Goal: Information Seeking & Learning: Learn about a topic

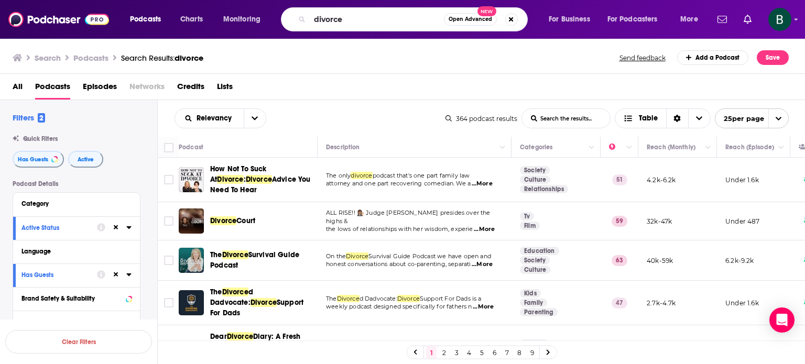
scroll to position [87, 0]
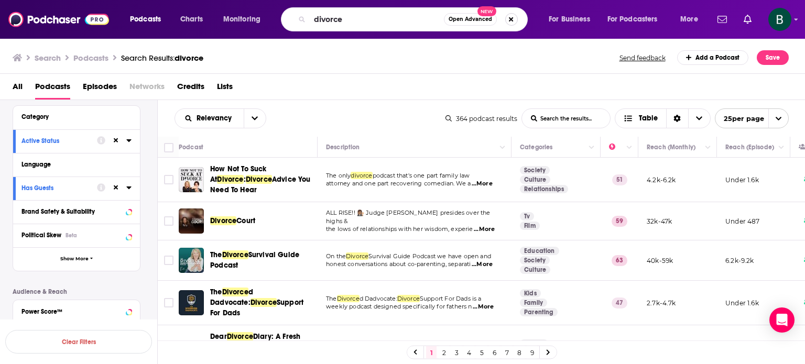
click at [514, 15] on button "Search podcasts, credits, & more..." at bounding box center [511, 19] width 13 height 13
type input "public health"
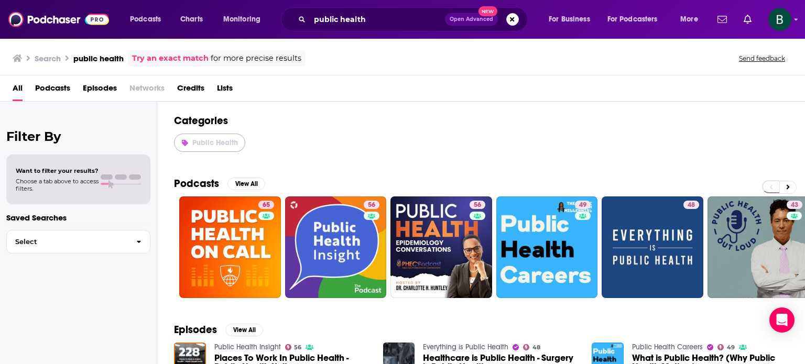
click at [203, 143] on span "Public Health" at bounding box center [215, 142] width 46 height 9
click at [244, 181] on button "View All" at bounding box center [246, 184] width 38 height 13
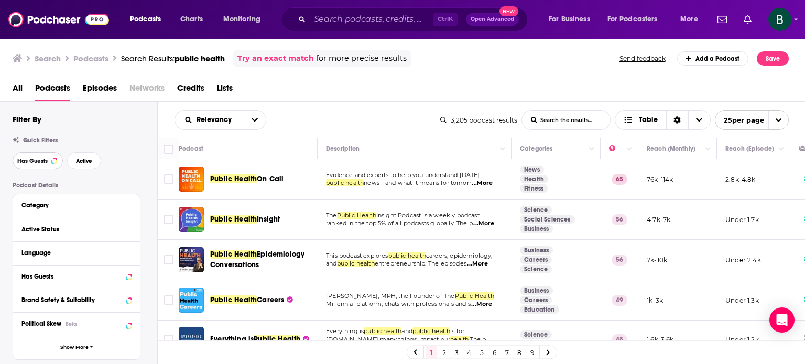
click at [17, 158] on span "Has Guests" at bounding box center [32, 161] width 30 height 6
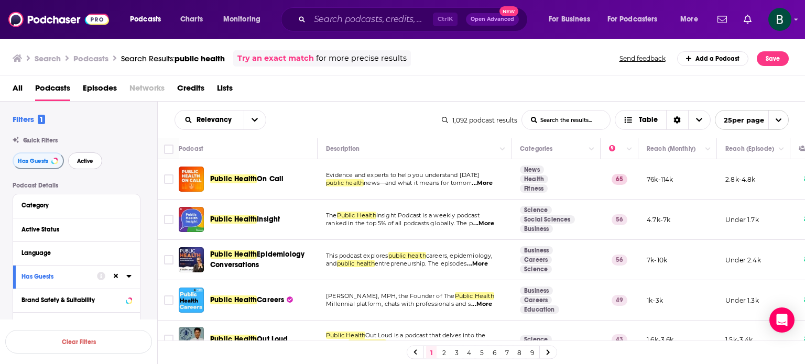
click at [88, 160] on span "Active" at bounding box center [85, 161] width 16 height 6
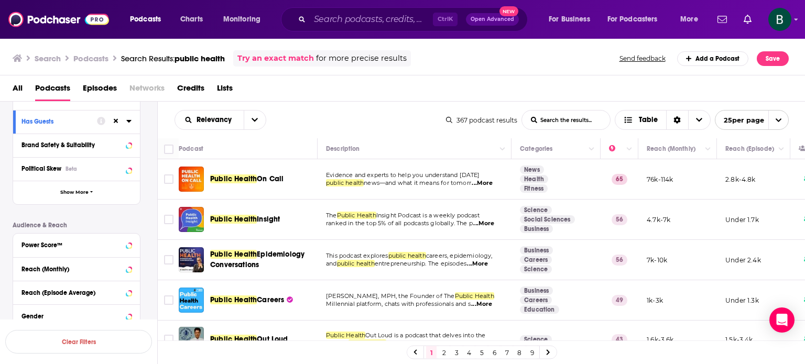
scroll to position [175, 0]
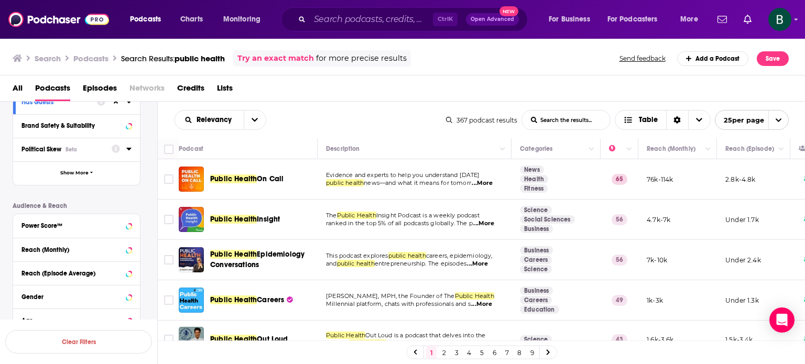
click at [129, 150] on icon at bounding box center [128, 149] width 5 height 8
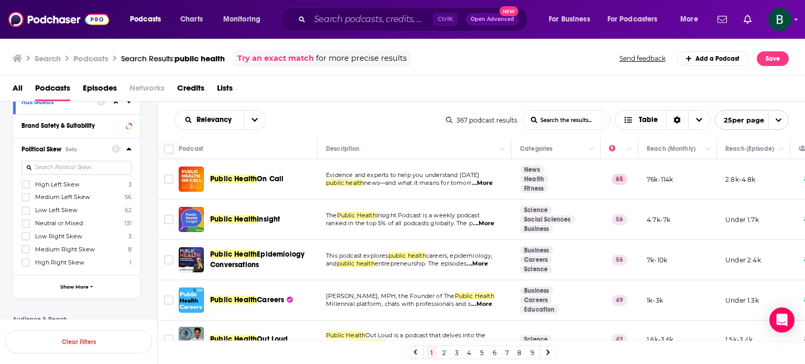
click at [148, 150] on div "Podcast Details Category Active Status Language Has Guests Brand Safety & Suita…" at bounding box center [85, 250] width 145 height 486
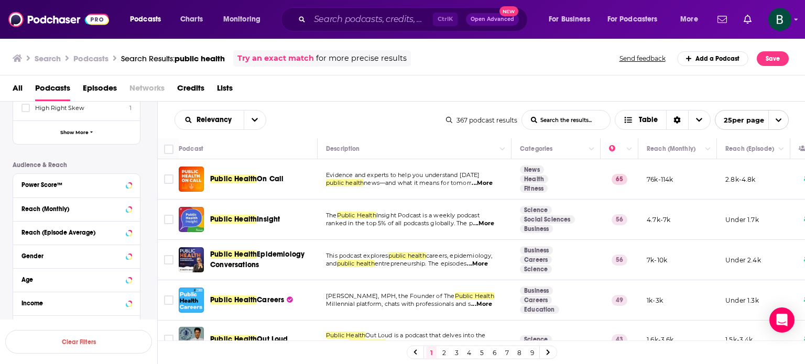
scroll to position [384, 0]
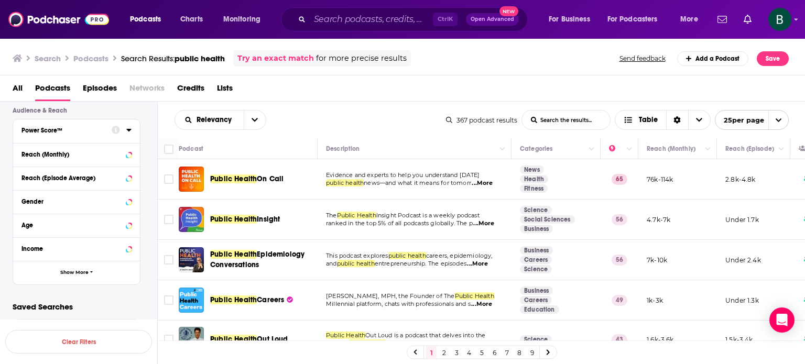
click at [127, 127] on icon at bounding box center [128, 130] width 5 height 8
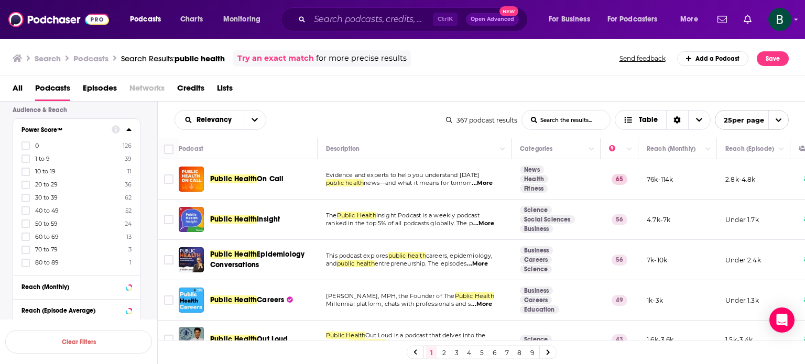
click at [146, 201] on div "Podcast Details Category Active Status Language Has Guests Brand Safety & Suita…" at bounding box center [85, 107] width 145 height 619
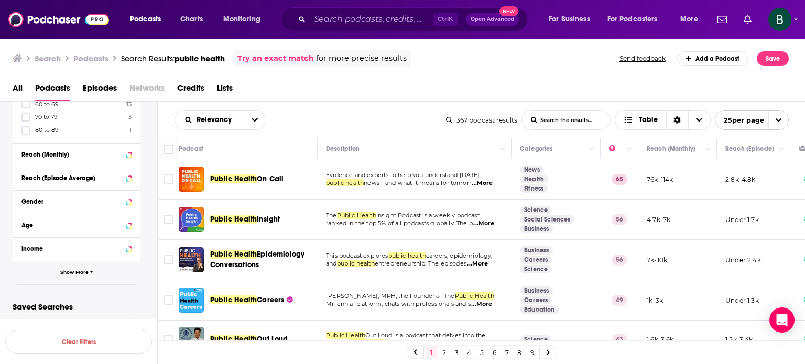
click at [105, 266] on button "Show More" at bounding box center [76, 273] width 127 height 24
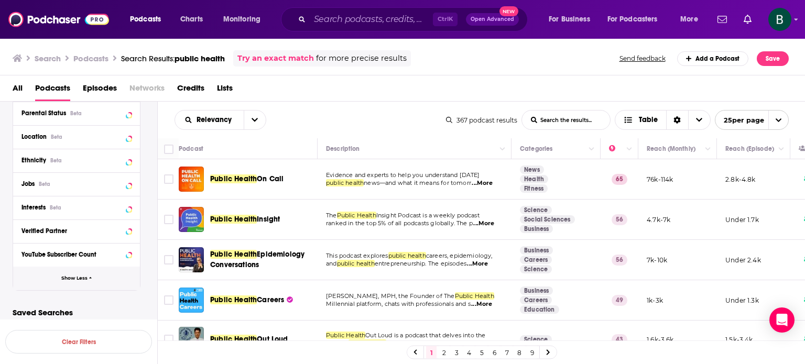
scroll to position [683, 0]
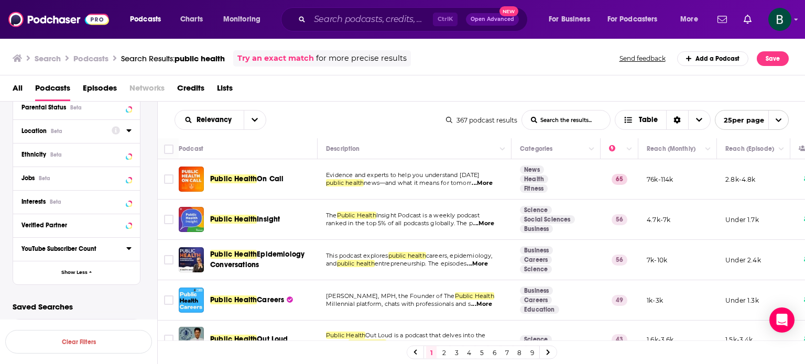
click at [130, 132] on icon at bounding box center [128, 130] width 5 height 8
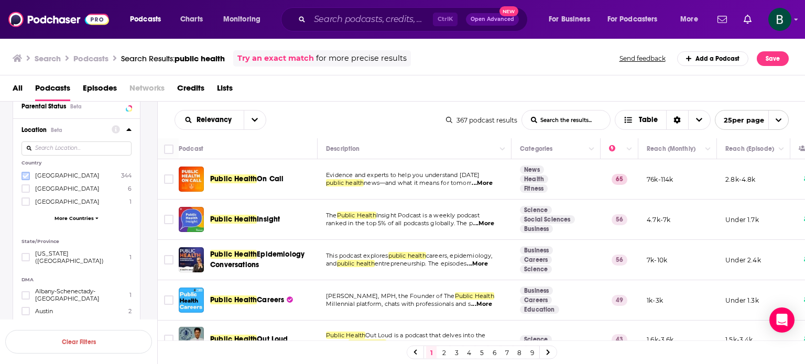
click at [26, 175] on icon at bounding box center [26, 176] width 6 height 6
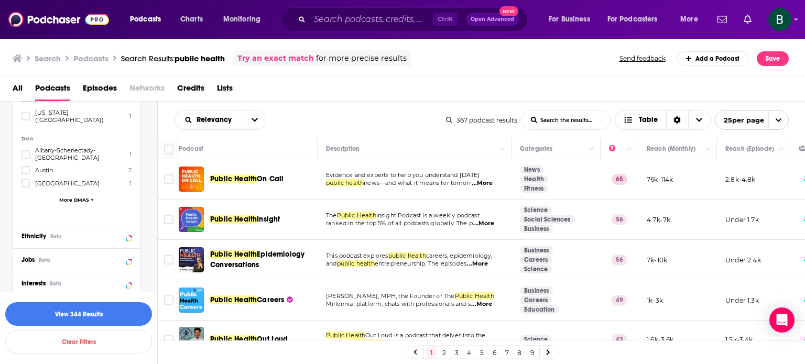
scroll to position [808, 0]
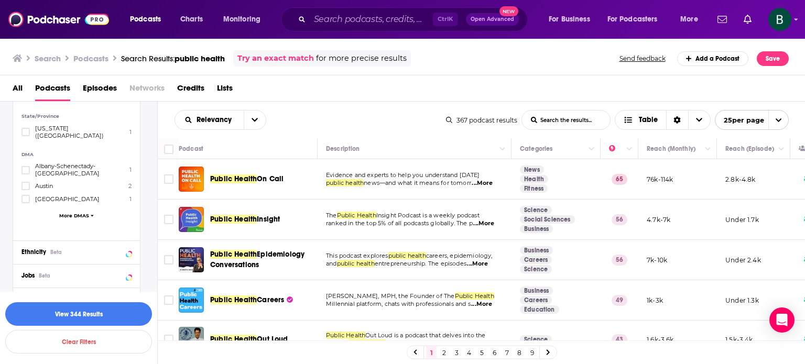
click at [91, 213] on icon at bounding box center [92, 215] width 3 height 5
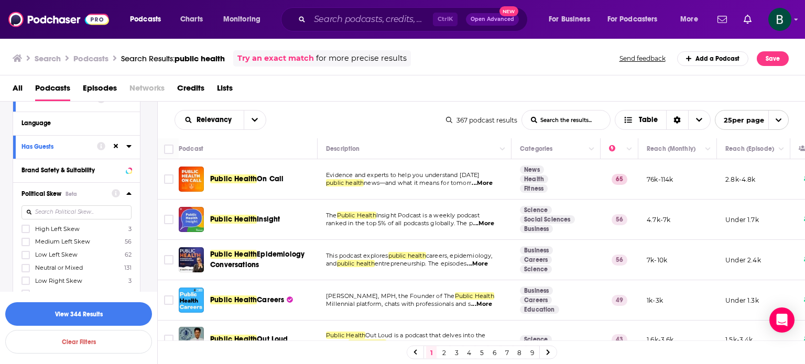
scroll to position [47, 0]
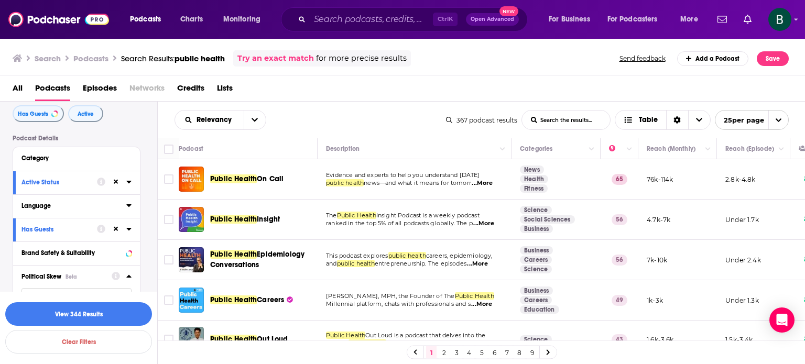
click at [128, 207] on icon at bounding box center [128, 205] width 5 height 8
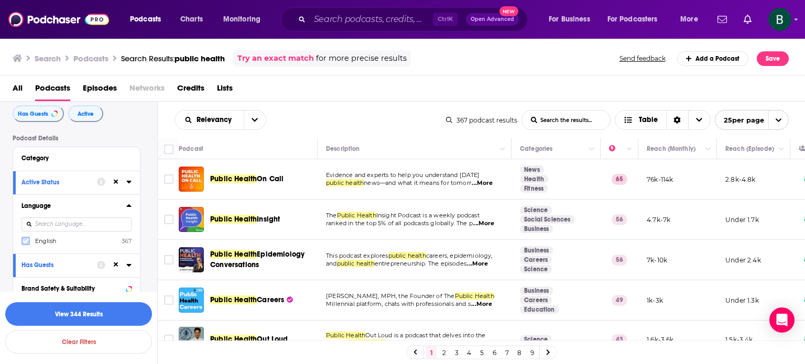
click at [23, 239] on icon at bounding box center [26, 241] width 6 height 6
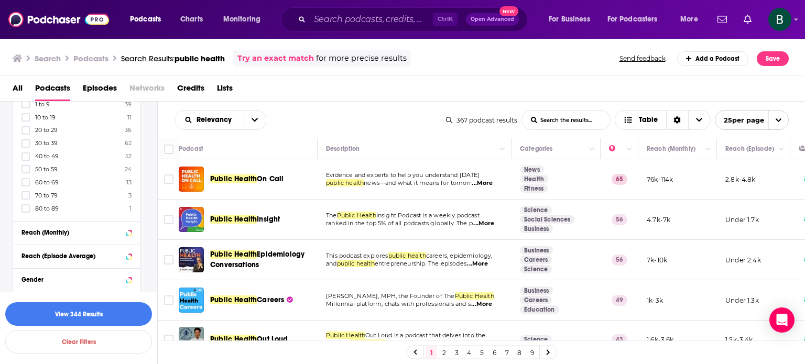
scroll to position [571, 0]
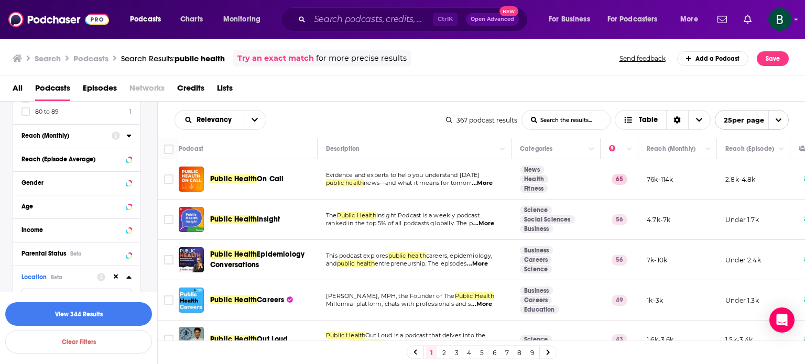
click at [130, 136] on icon at bounding box center [128, 136] width 5 height 8
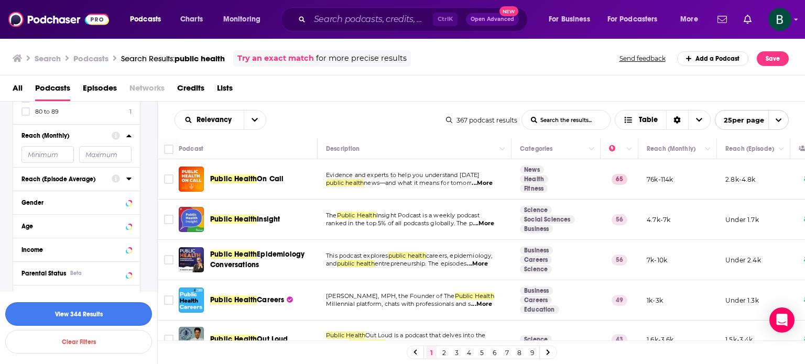
click at [92, 307] on button "View 344 Results" at bounding box center [78, 314] width 147 height 24
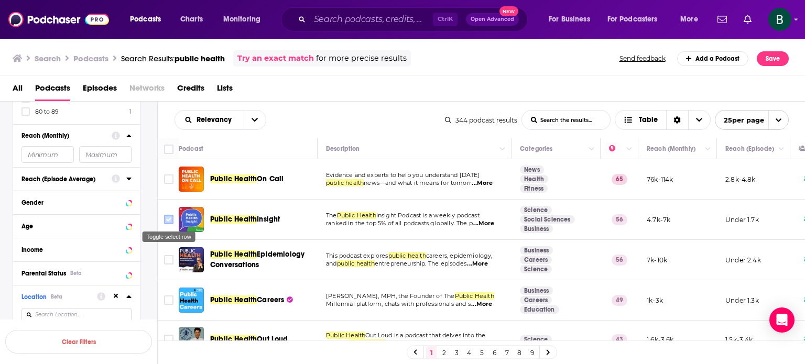
click at [166, 221] on input "Toggle select row" at bounding box center [168, 219] width 9 height 9
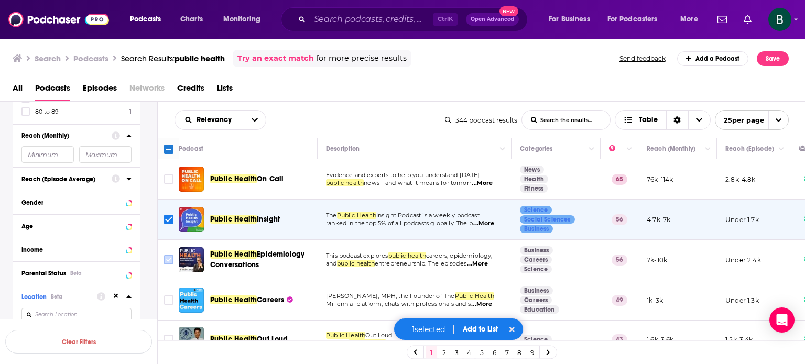
click at [168, 259] on input "Toggle select row" at bounding box center [168, 259] width 9 height 9
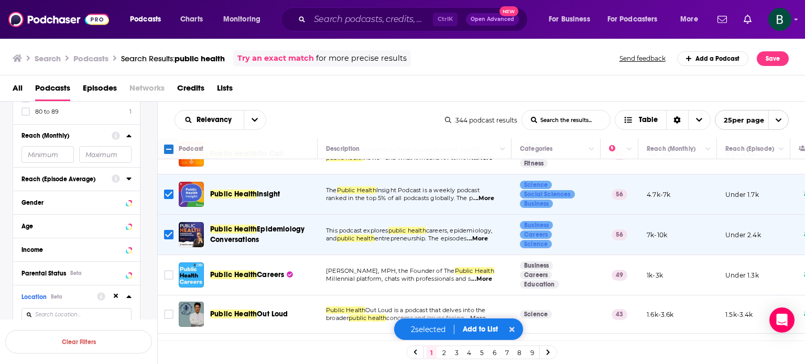
scroll to position [79, 0]
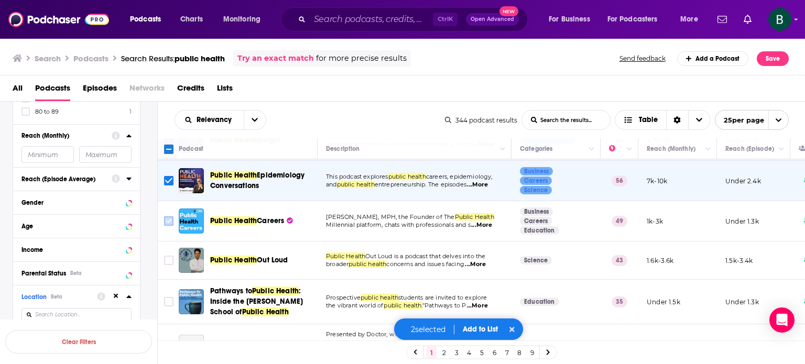
click at [168, 218] on input "Toggle select row" at bounding box center [168, 220] width 9 height 9
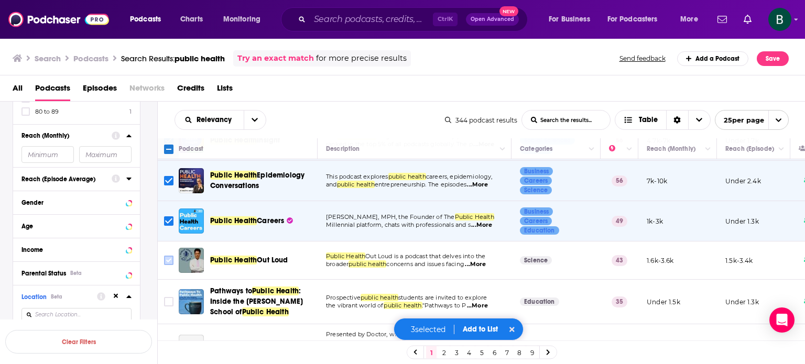
click at [168, 261] on input "Toggle select row" at bounding box center [168, 260] width 9 height 9
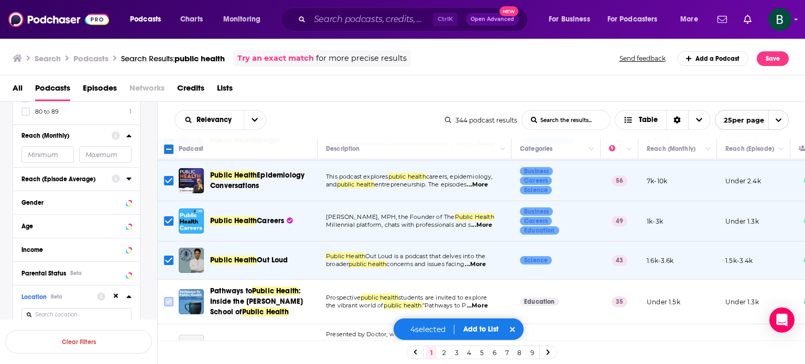
click at [168, 306] on input "Toggle select row" at bounding box center [168, 301] width 9 height 9
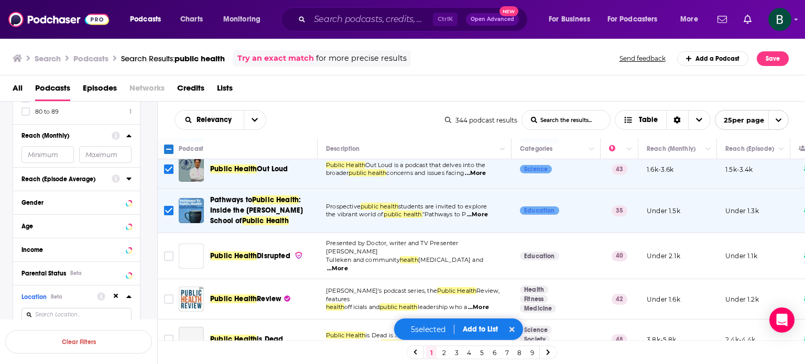
scroll to position [172, 0]
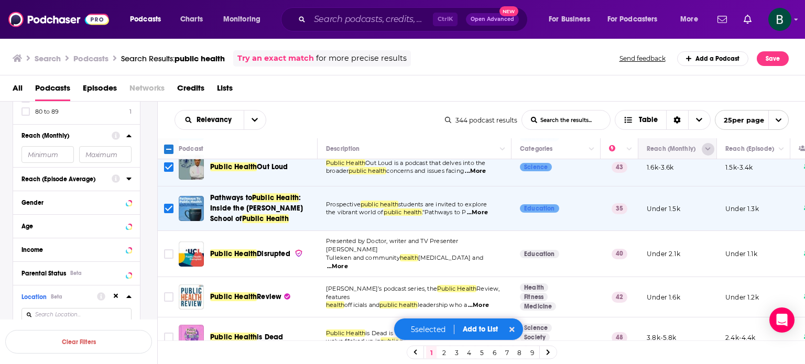
click at [702, 149] on button "Column Actions" at bounding box center [708, 149] width 13 height 13
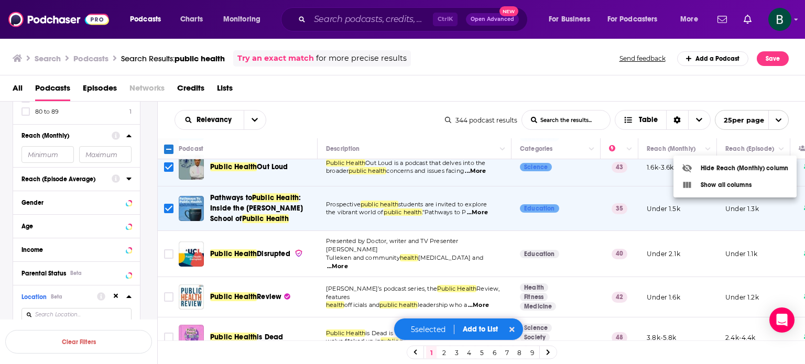
click at [703, 148] on div at bounding box center [402, 182] width 805 height 364
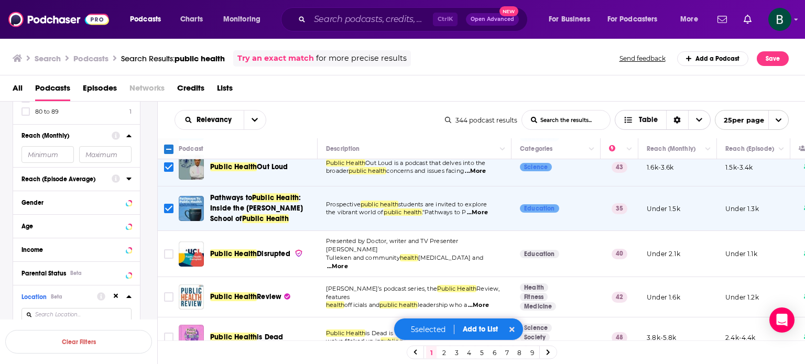
click at [702, 115] on span "Choose View" at bounding box center [699, 120] width 22 height 19
click at [256, 121] on icon "open menu" at bounding box center [255, 119] width 6 height 7
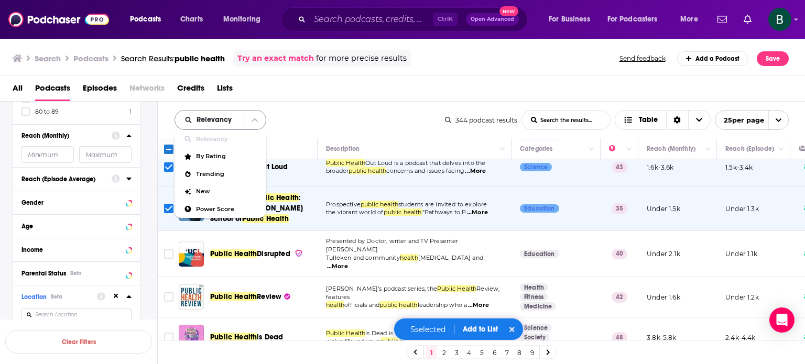
click at [256, 121] on icon "close menu" at bounding box center [255, 120] width 6 height 4
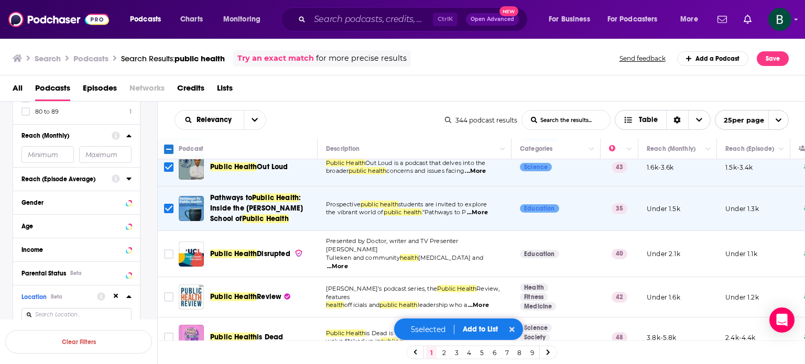
click at [679, 122] on icon "Sort Direction" at bounding box center [676, 119] width 7 height 7
click at [685, 85] on div "All Podcasts Episodes Networks Credits Lists" at bounding box center [405, 90] width 784 height 21
click at [171, 259] on input "Toggle select row" at bounding box center [168, 253] width 9 height 9
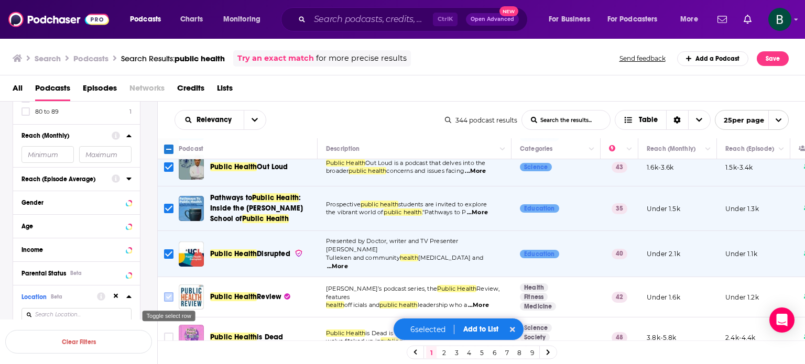
click at [167, 298] on input "Toggle select row" at bounding box center [168, 296] width 9 height 9
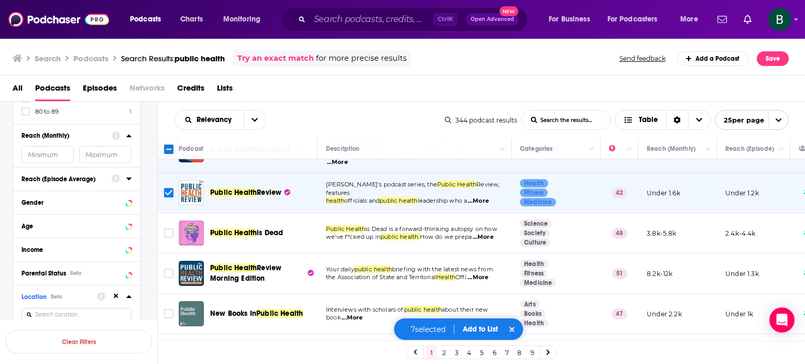
scroll to position [323, 0]
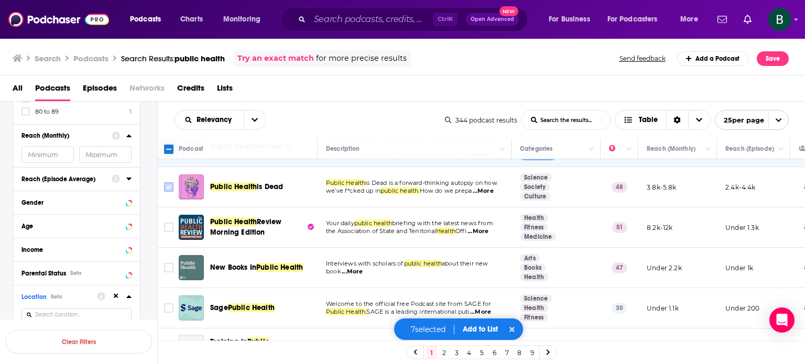
click at [165, 188] on input "Toggle select row" at bounding box center [168, 186] width 9 height 9
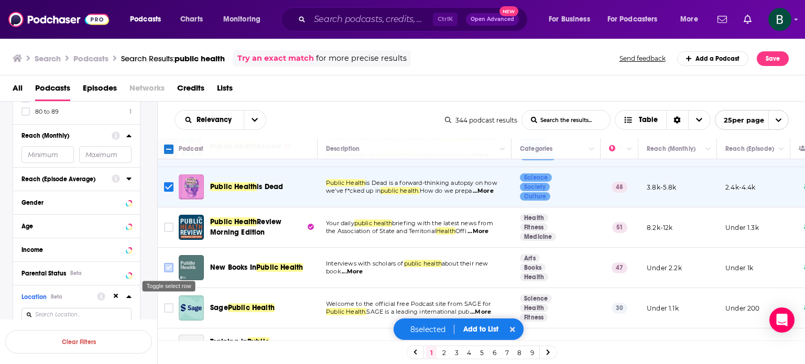
click at [164, 269] on input "Toggle select row" at bounding box center [168, 267] width 9 height 9
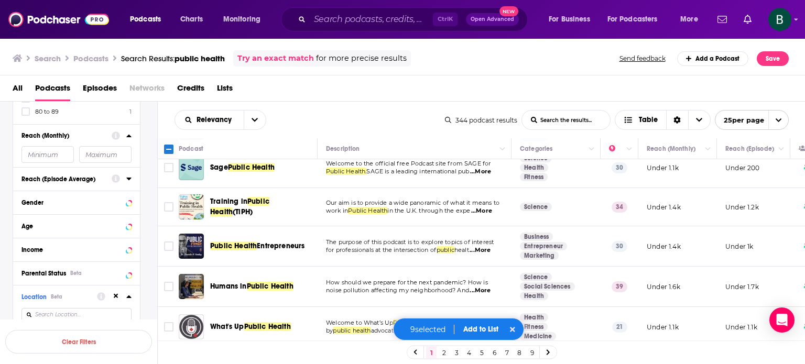
scroll to position [485, 0]
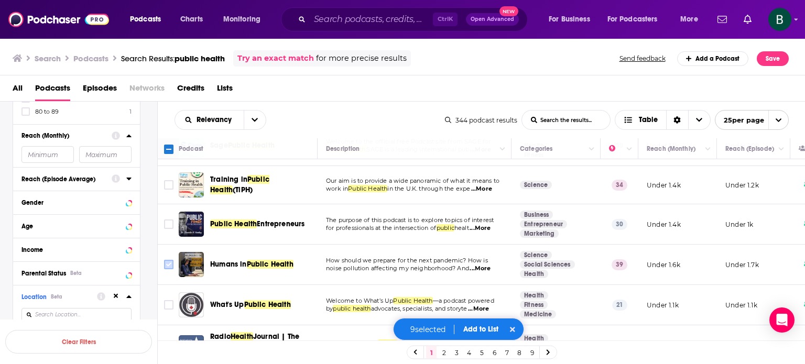
click at [162, 266] on icon "Toggle select row" at bounding box center [168, 264] width 13 height 13
click at [169, 260] on input "Toggle select row" at bounding box center [168, 264] width 9 height 9
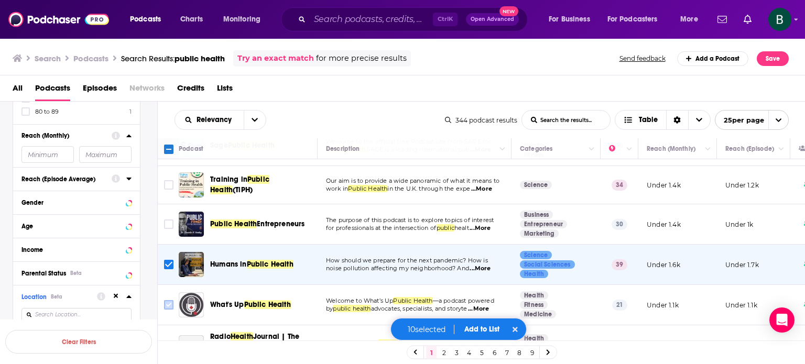
click at [170, 303] on input "Toggle select row" at bounding box center [168, 304] width 9 height 9
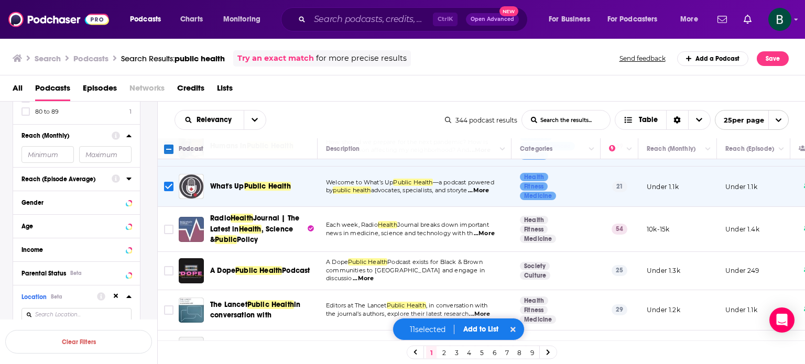
scroll to position [611, 0]
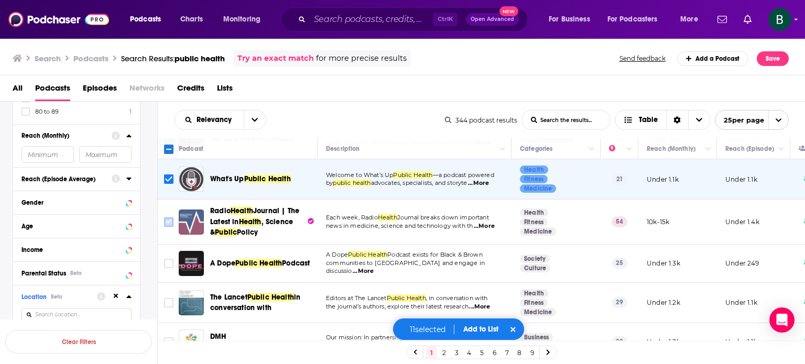
click at [166, 223] on input "Toggle select row" at bounding box center [168, 221] width 9 height 9
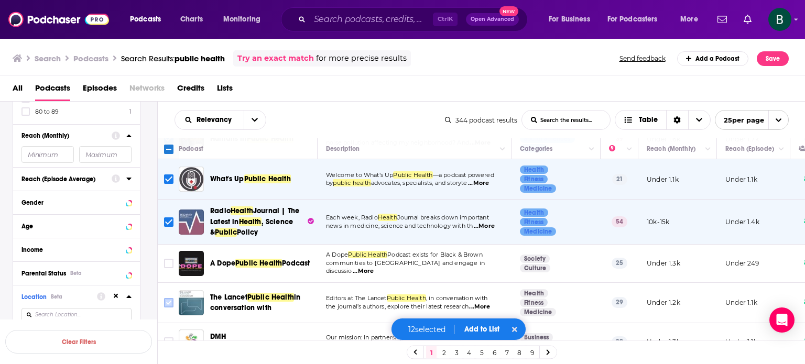
click at [165, 301] on input "Toggle select row" at bounding box center [168, 302] width 9 height 9
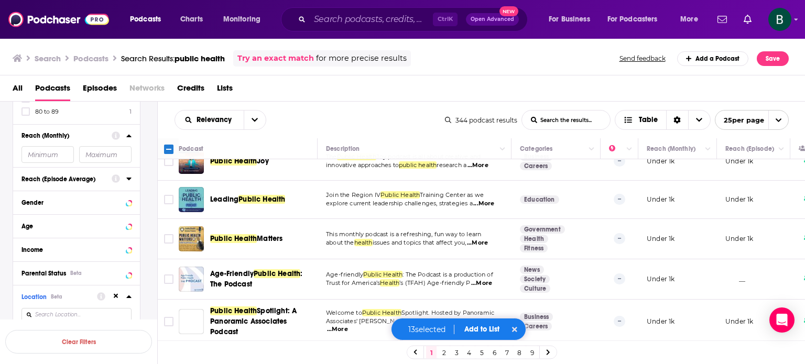
scroll to position [838, 0]
click at [163, 232] on icon "Toggle select row" at bounding box center [168, 238] width 13 height 13
click at [779, 118] on icon "open menu" at bounding box center [778, 120] width 7 height 7
click at [757, 167] on button "100 per page" at bounding box center [751, 173] width 73 height 16
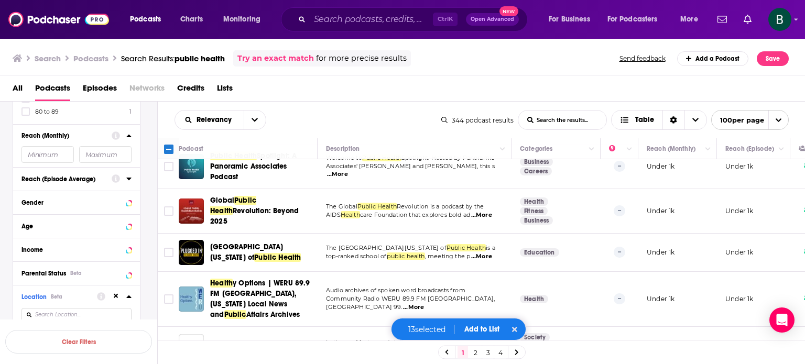
scroll to position [1006, 0]
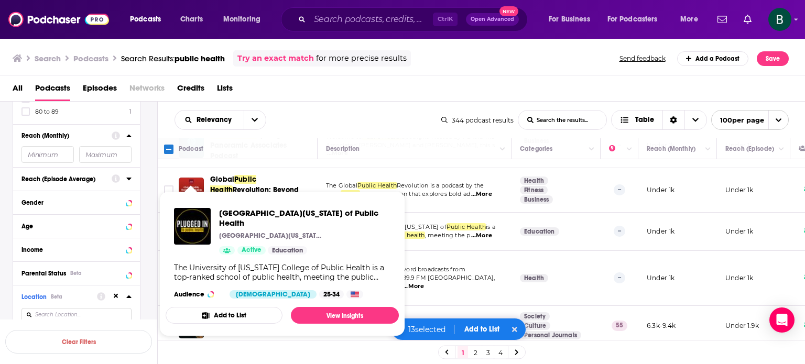
click at [170, 185] on span "University of Iowa College of Public Health University of Iowa College of Publi…" at bounding box center [282, 264] width 246 height 158
click at [170, 186] on span "University of Iowa College of Public Health University of Iowa College of Publi…" at bounding box center [282, 264] width 246 height 158
click at [168, 186] on span "University of Iowa College of Public Health University of Iowa College of Publi…" at bounding box center [282, 264] width 246 height 158
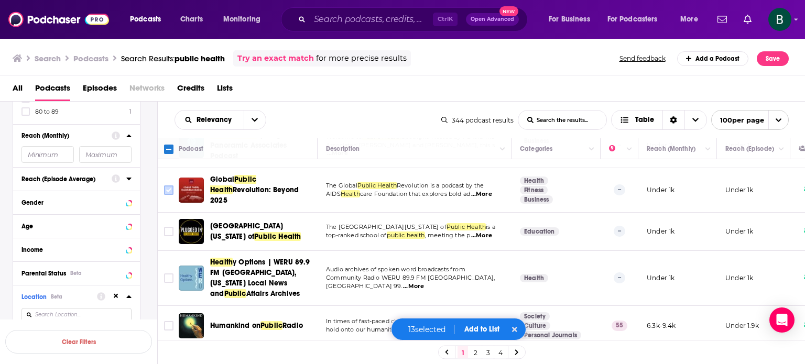
click at [166, 189] on input "Toggle select row" at bounding box center [168, 190] width 9 height 9
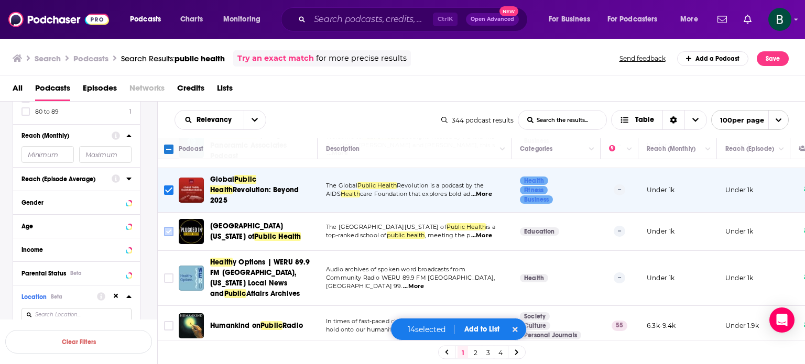
click at [167, 227] on input "Toggle select row" at bounding box center [168, 231] width 9 height 9
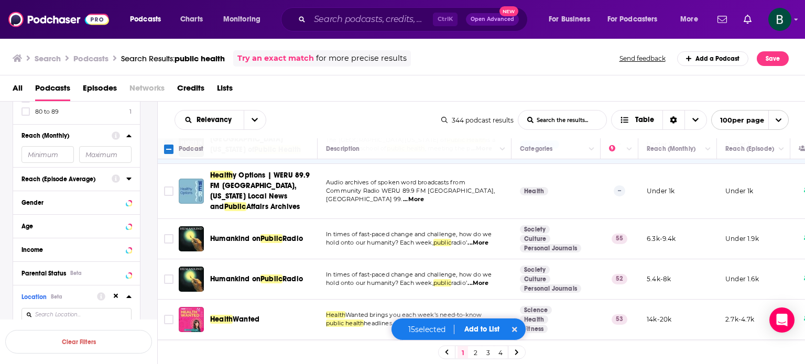
scroll to position [1181, 0]
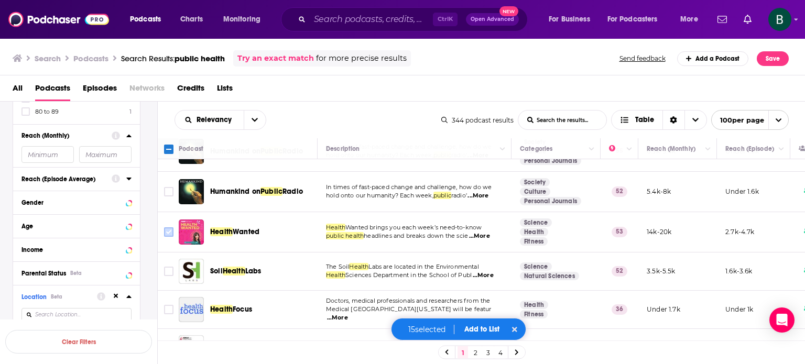
click at [165, 227] on input "Toggle select row" at bounding box center [168, 231] width 9 height 9
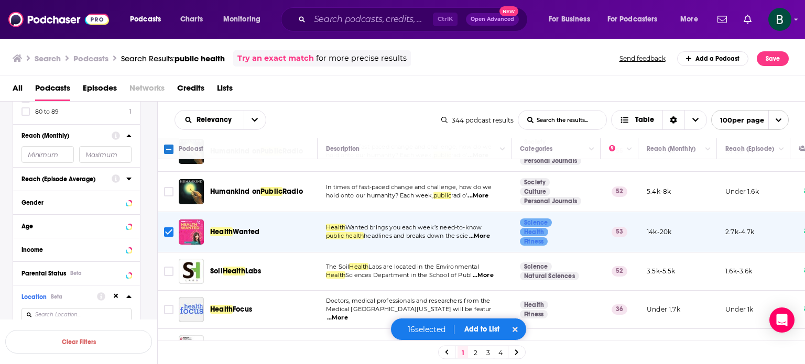
scroll to position [1268, 0]
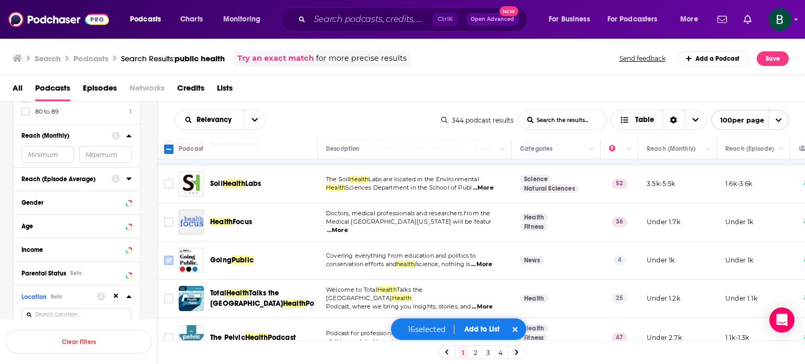
click at [165, 256] on input "Toggle select row" at bounding box center [168, 260] width 9 height 9
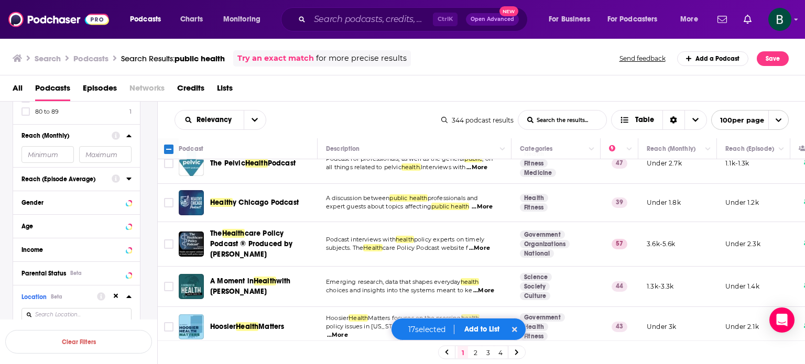
scroll to position [1530, 0]
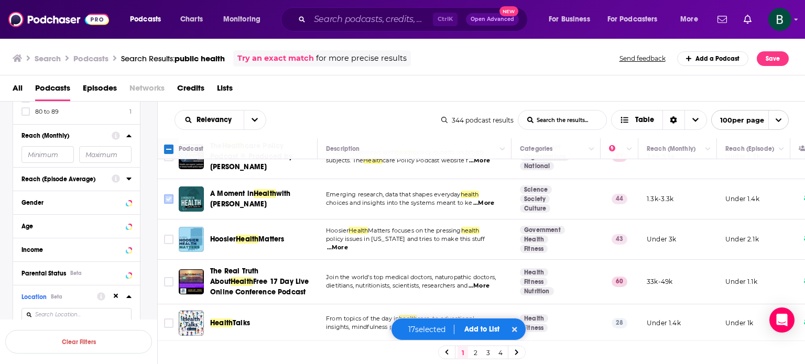
click at [166, 198] on icon "Toggle select row" at bounding box center [168, 199] width 13 height 13
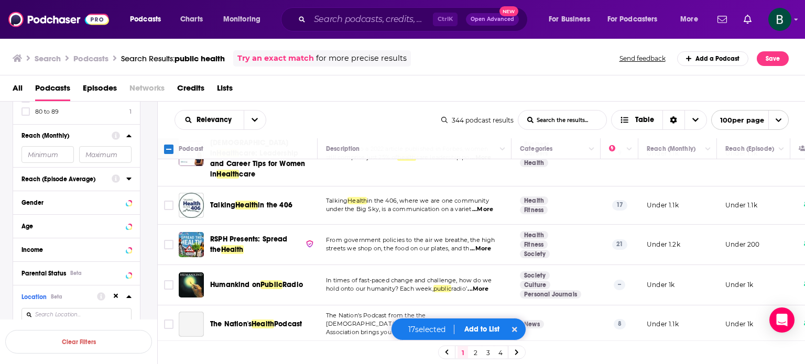
scroll to position [2491, 0]
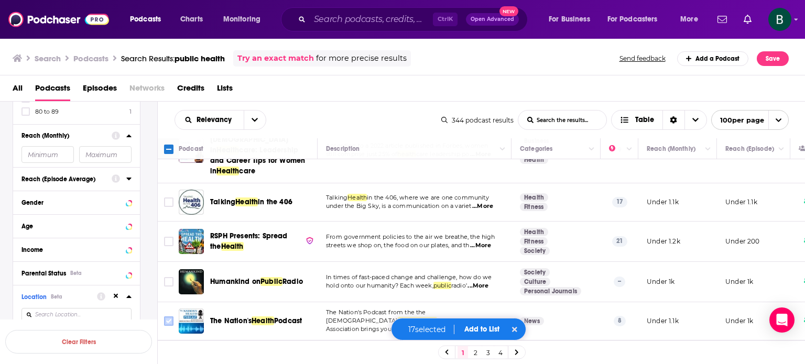
click at [170, 317] on input "Toggle select row" at bounding box center [168, 321] width 9 height 9
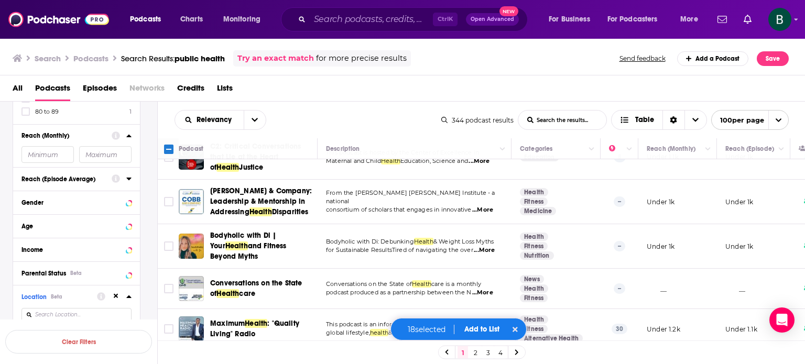
scroll to position [3889, 0]
click at [480, 329] on button "Add to List" at bounding box center [482, 329] width 52 height 9
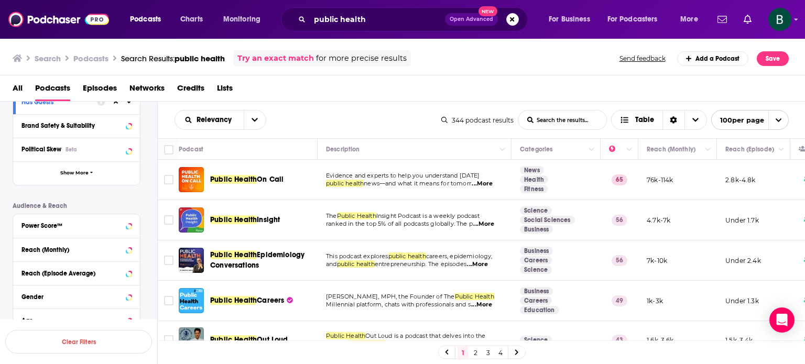
scroll to position [262, 0]
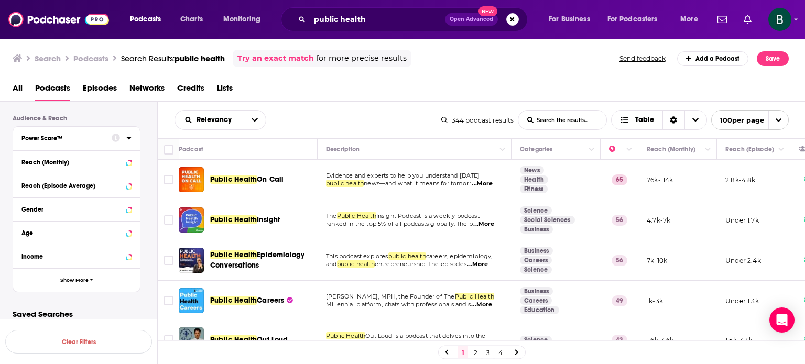
click at [122, 137] on div at bounding box center [122, 137] width 20 height 13
click at [117, 137] on icon at bounding box center [116, 138] width 8 height 8
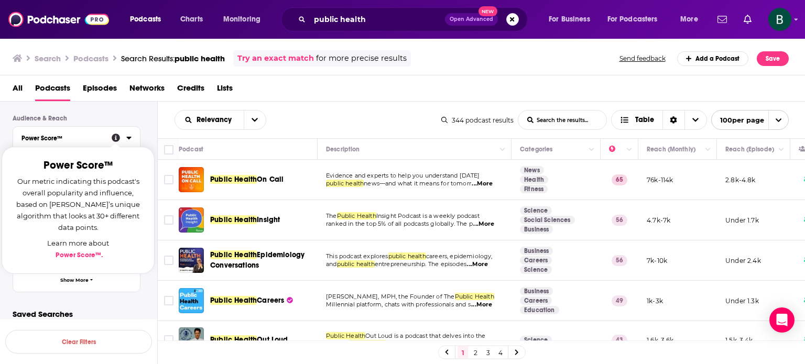
click at [146, 132] on div "Podcast Details Category Active Status Language Has Guests Brand Safety & Suita…" at bounding box center [85, 106] width 145 height 373
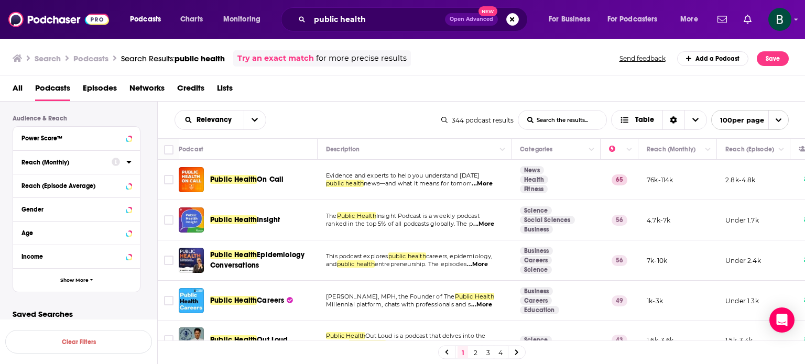
click at [127, 163] on icon at bounding box center [128, 162] width 5 height 8
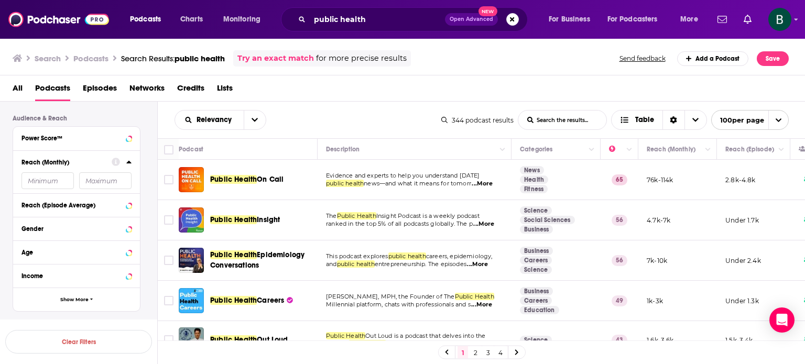
click at [134, 140] on div "Power Score™" at bounding box center [76, 139] width 127 height 24
click at [128, 138] on icon at bounding box center [128, 138] width 5 height 3
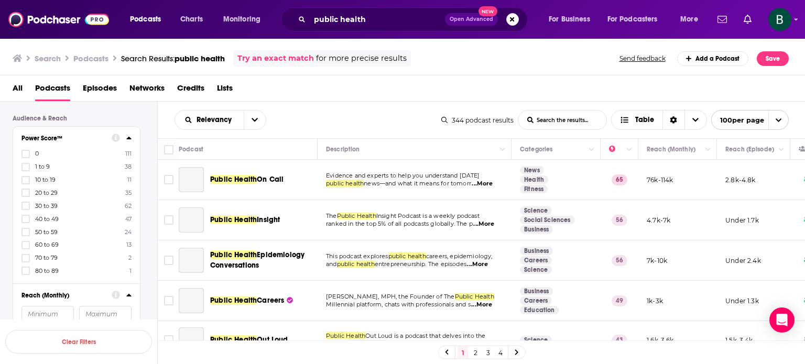
click at [113, 137] on icon at bounding box center [116, 138] width 8 height 8
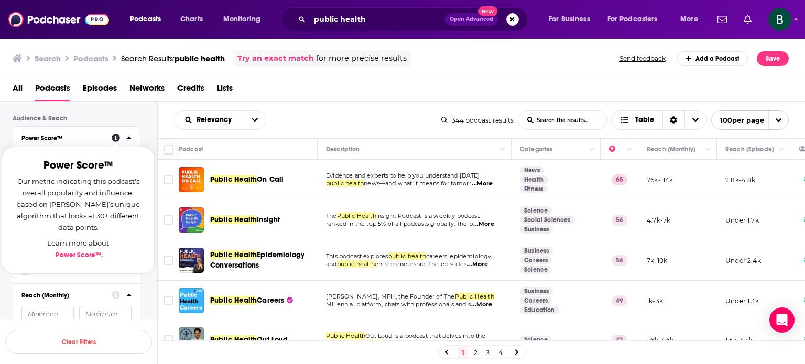
click at [74, 254] on link "Power Score™ ." at bounding box center [79, 255] width 47 height 8
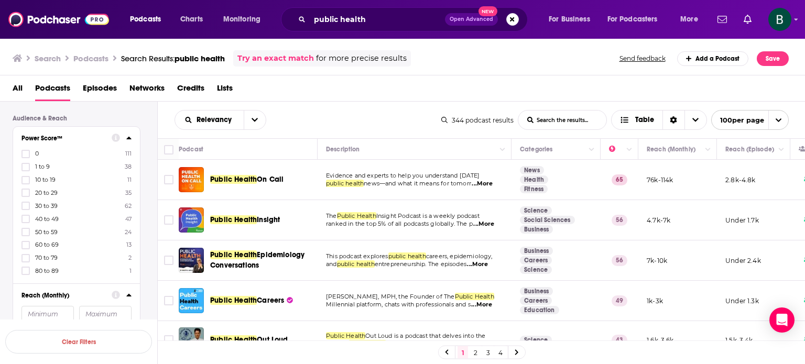
click at [145, 119] on div "Podcast Details Category Active Status Language Has Guests Brand Safety & Suita…" at bounding box center [85, 182] width 145 height 525
click at [28, 207] on icon at bounding box center [26, 206] width 6 height 6
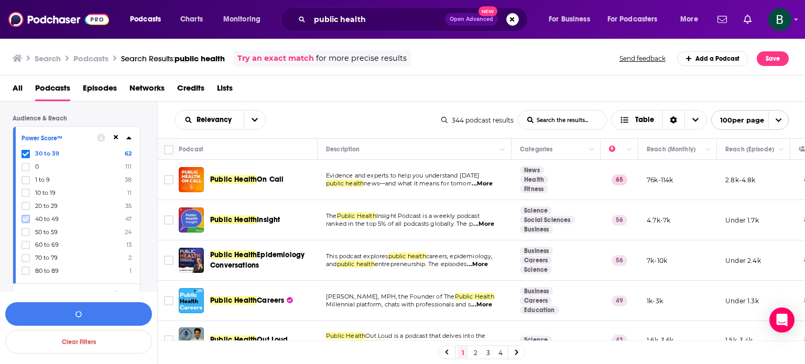
click at [25, 219] on icon at bounding box center [26, 219] width 6 height 6
click at [25, 243] on icon at bounding box center [26, 245] width 6 height 6
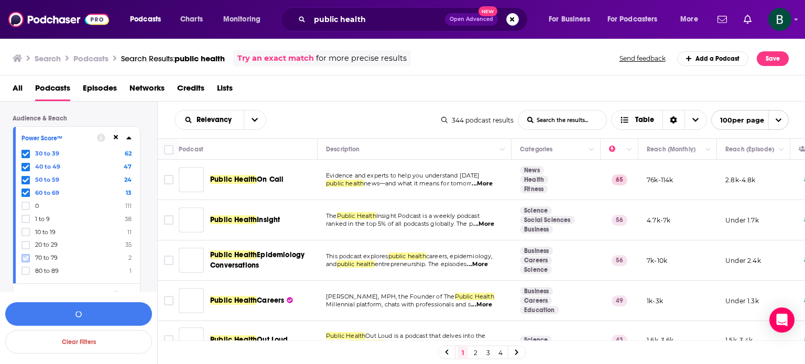
click at [24, 261] on icon at bounding box center [26, 258] width 6 height 6
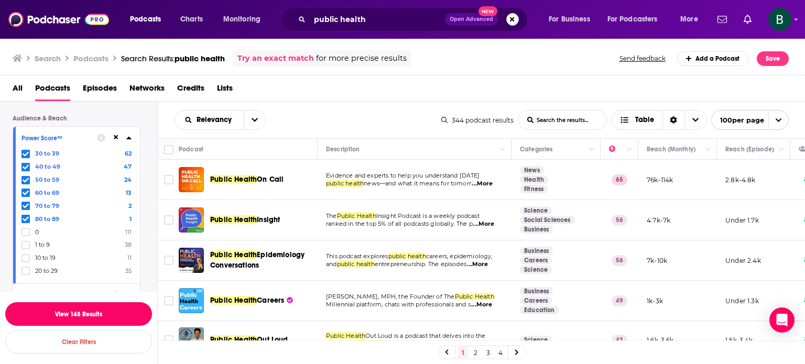
click at [112, 312] on button "View 148 Results" at bounding box center [78, 314] width 147 height 24
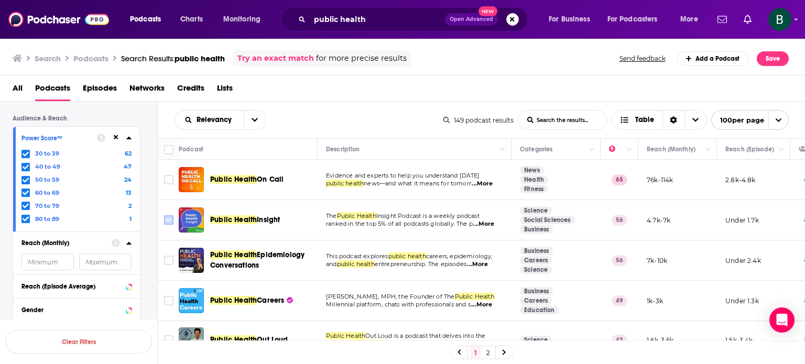
click at [168, 220] on input "Toggle select row" at bounding box center [168, 219] width 9 height 9
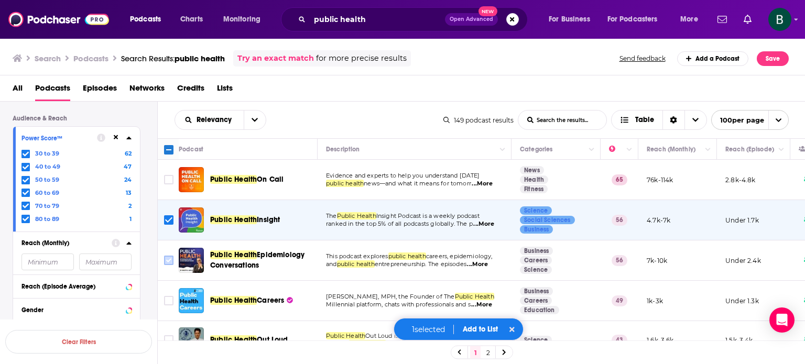
click at [168, 259] on input "Toggle select row" at bounding box center [168, 260] width 9 height 9
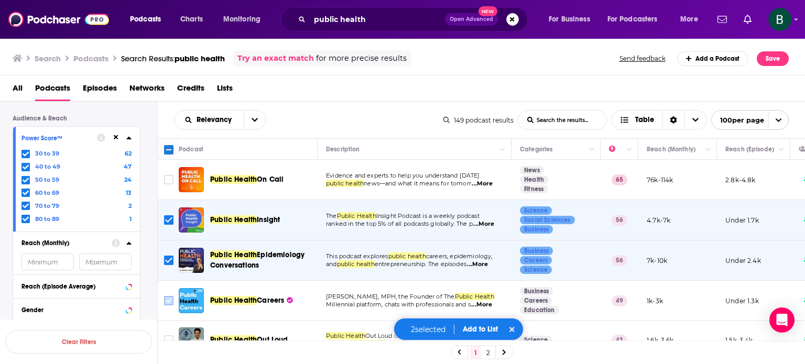
click at [168, 299] on input "Toggle select row" at bounding box center [168, 300] width 9 height 9
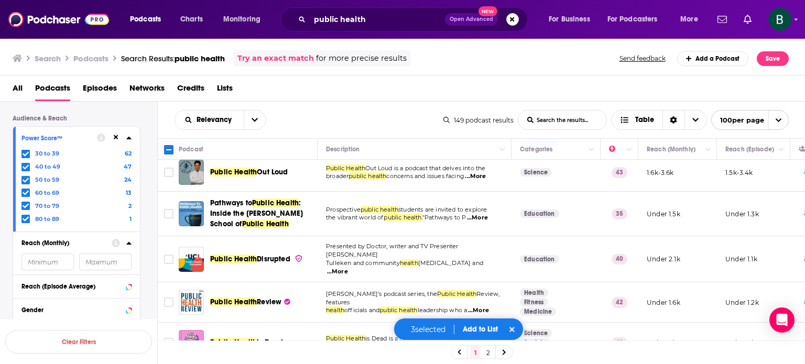
scroll to position [175, 0]
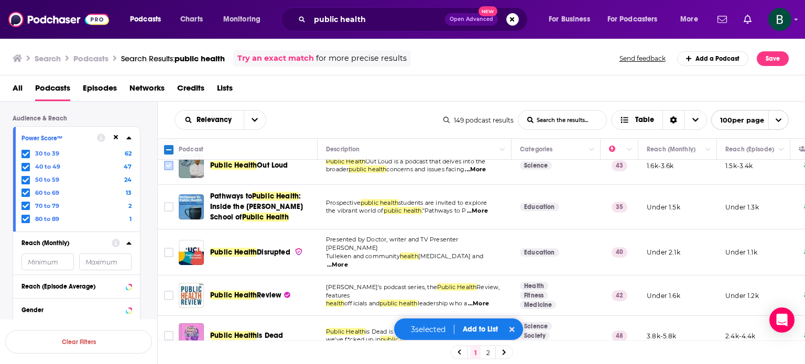
click at [168, 165] on input "Toggle select row" at bounding box center [168, 165] width 9 height 9
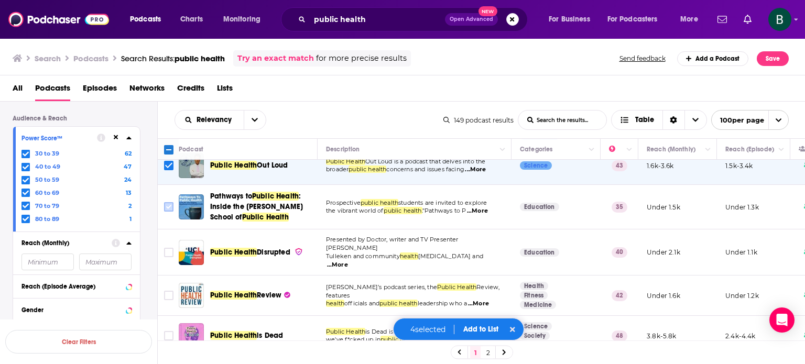
click at [166, 213] on icon "Toggle select row" at bounding box center [168, 207] width 13 height 13
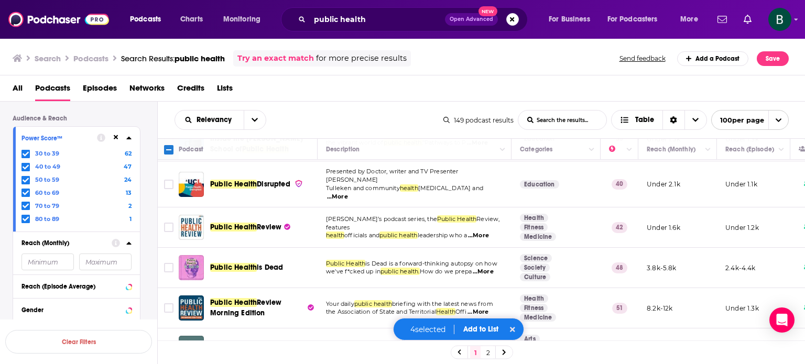
scroll to position [262, 0]
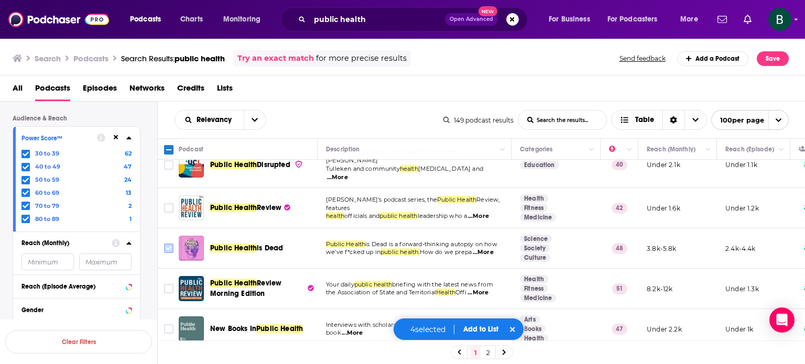
click at [166, 250] on input "Toggle select row" at bounding box center [168, 248] width 9 height 9
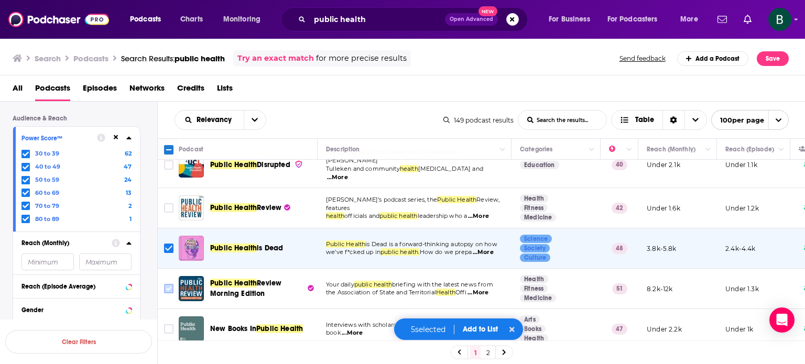
click at [167, 292] on input "Toggle select row" at bounding box center [168, 288] width 9 height 9
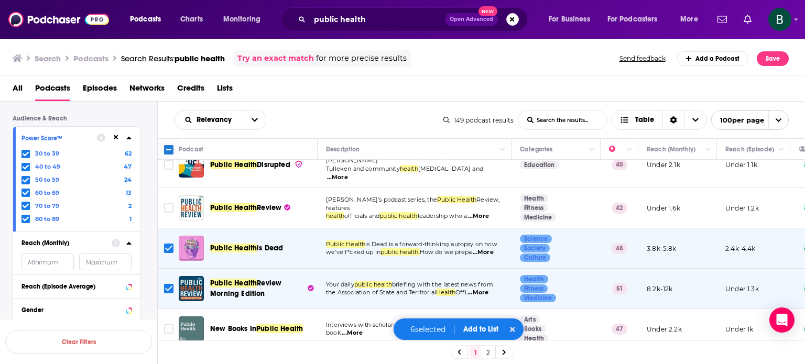
scroll to position [349, 0]
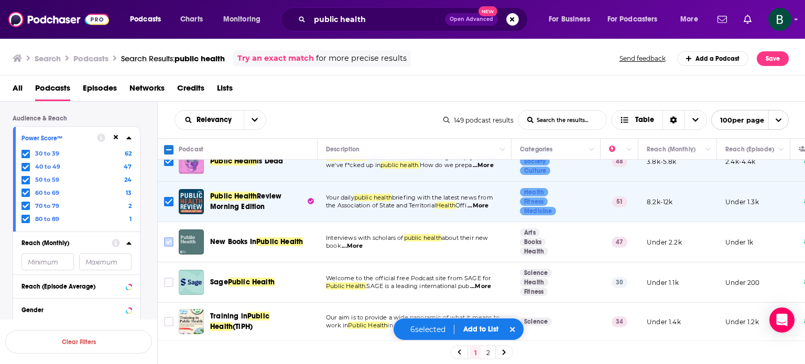
click at [169, 243] on input "Toggle select row" at bounding box center [168, 241] width 9 height 9
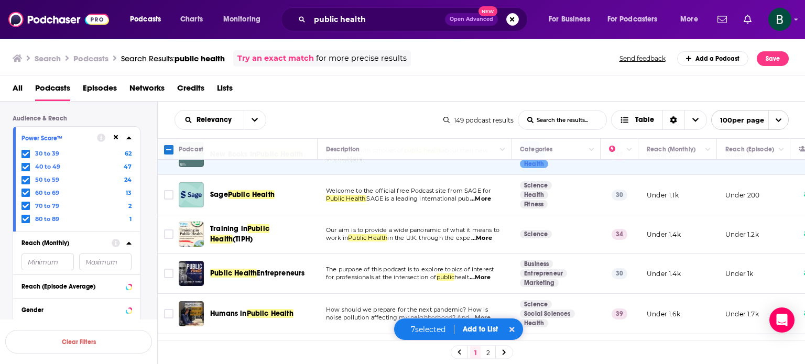
scroll to position [524, 0]
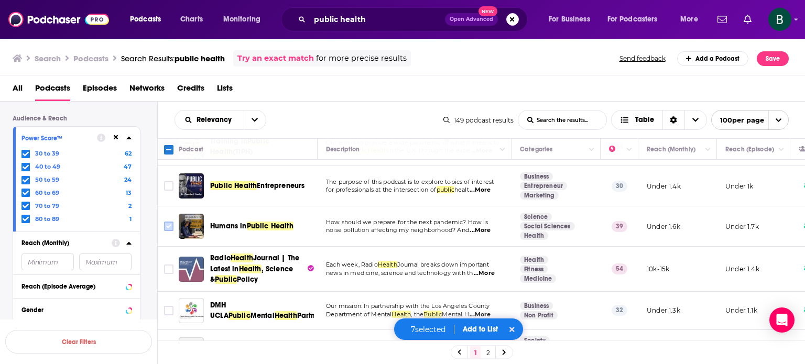
click at [168, 231] on input "Toggle select row" at bounding box center [168, 226] width 9 height 9
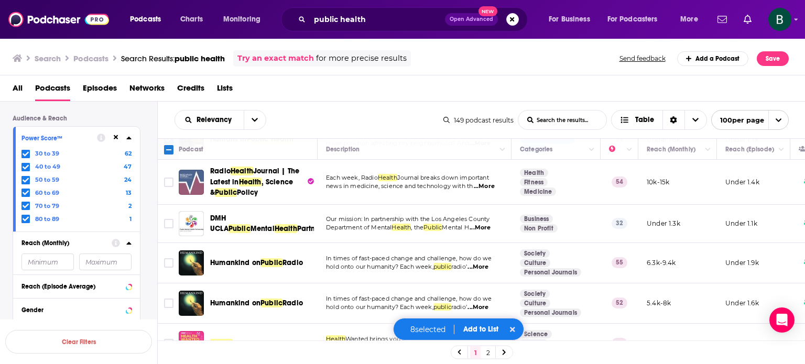
scroll to position [699, 0]
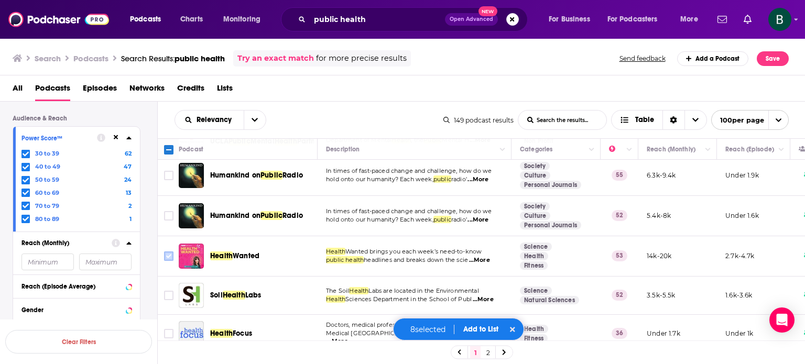
click at [168, 255] on input "Toggle select row" at bounding box center [168, 256] width 9 height 9
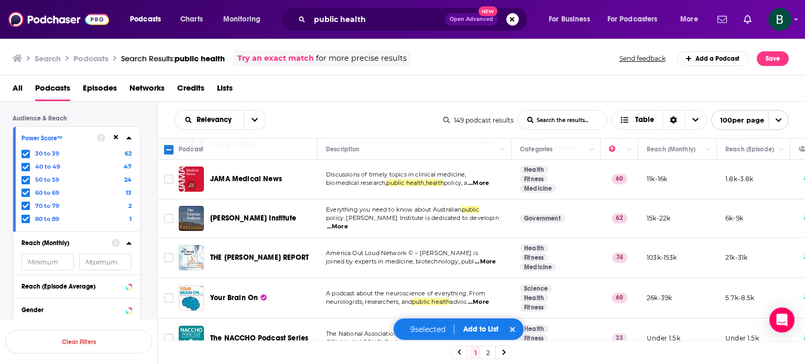
scroll to position [1834, 0]
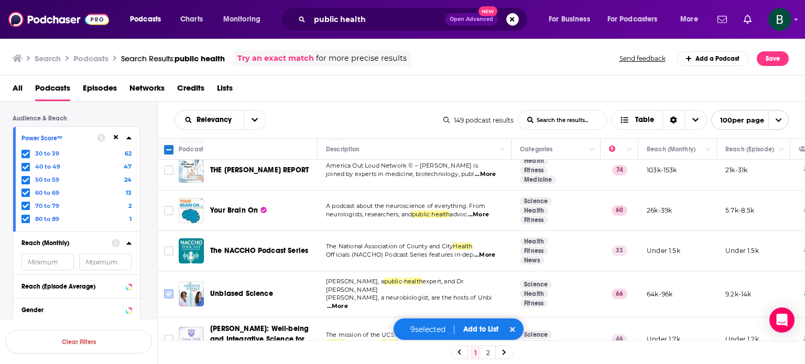
click at [170, 289] on input "Toggle select row" at bounding box center [168, 293] width 9 height 9
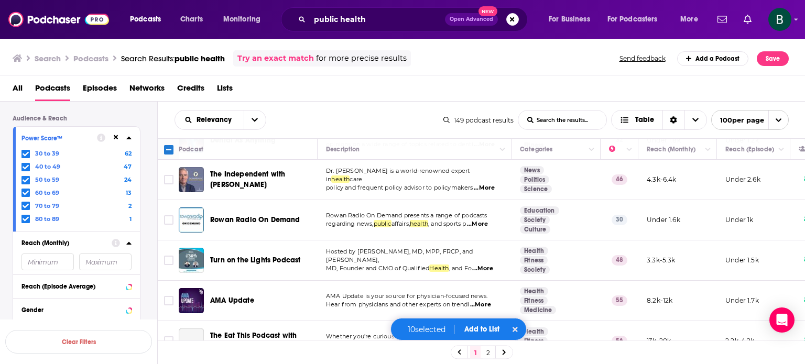
scroll to position [2183, 0]
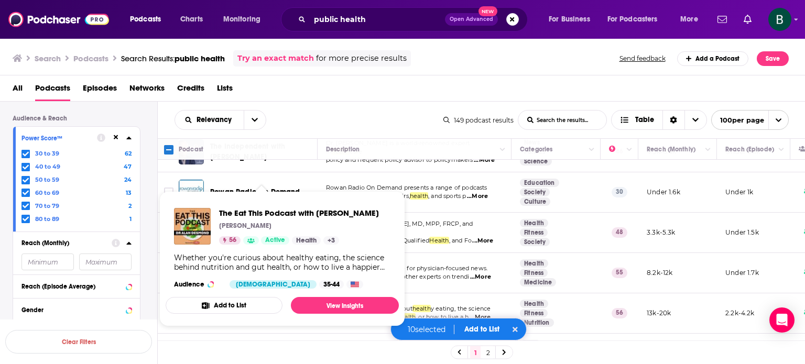
click at [153, 278] on div "Podcast Details Category Active Status Language Has Guests Brand Safety & Suita…" at bounding box center [85, 156] width 145 height 473
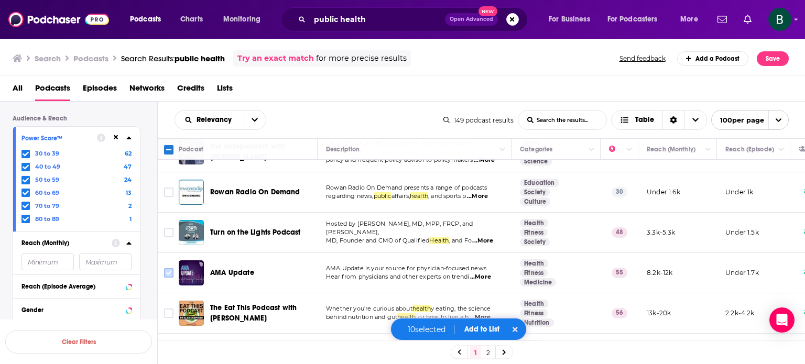
click at [166, 268] on input "Toggle select row" at bounding box center [168, 272] width 9 height 9
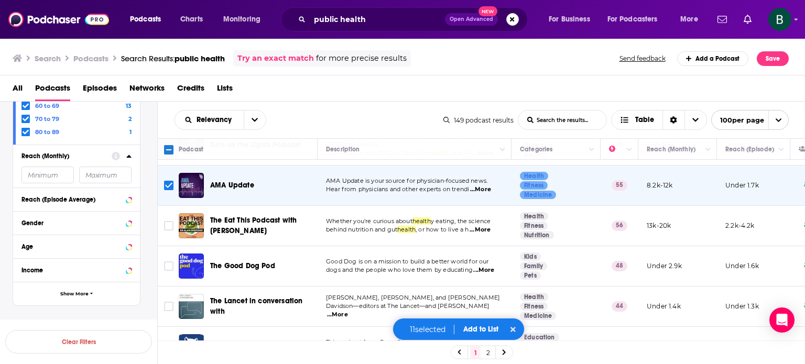
scroll to position [2358, 0]
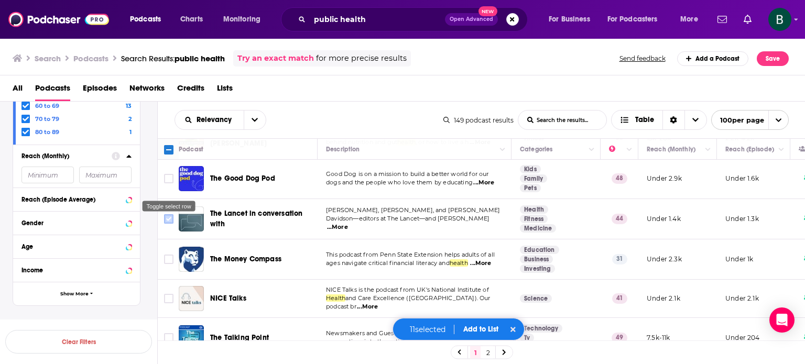
click at [172, 214] on input "Toggle select row" at bounding box center [168, 218] width 9 height 9
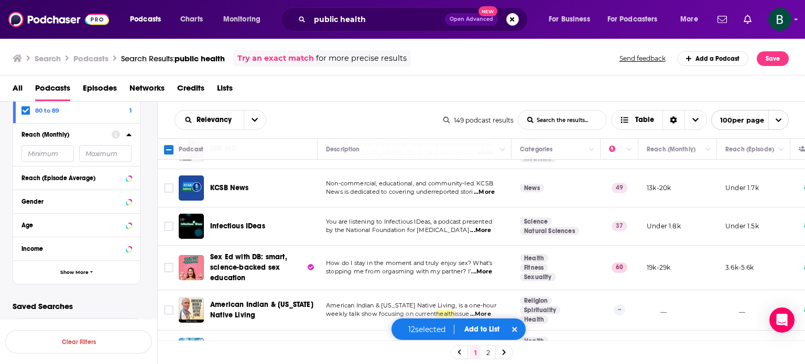
scroll to position [3887, 0]
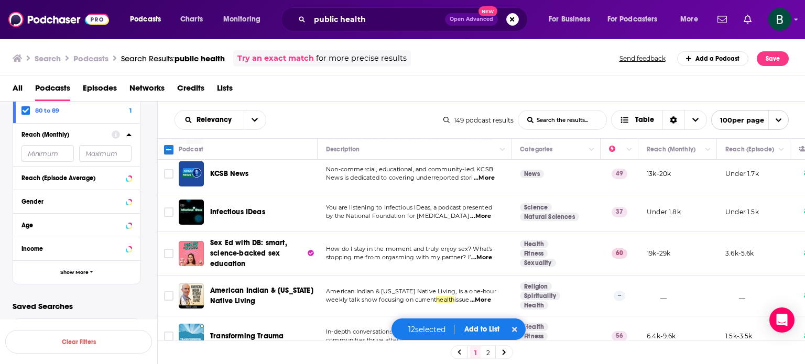
click at [489, 352] on link "2" at bounding box center [488, 352] width 10 height 13
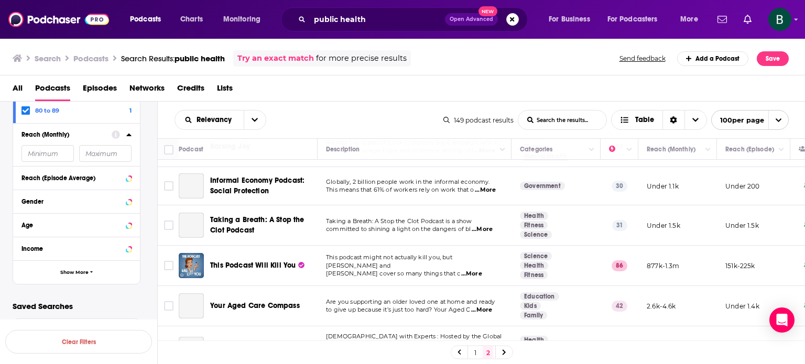
scroll to position [1485, 0]
click at [482, 269] on span "...More" at bounding box center [471, 273] width 21 height 8
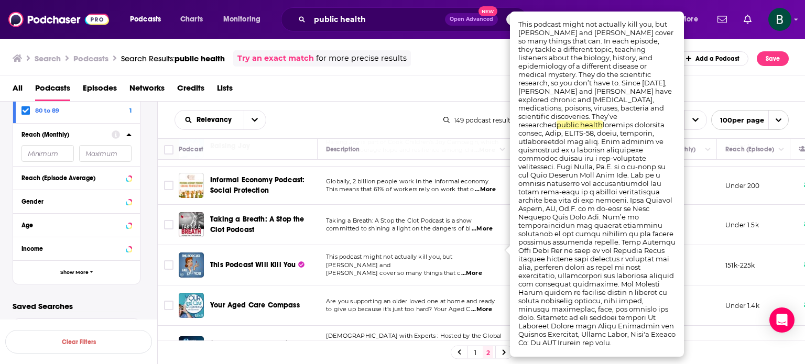
click at [582, 357] on div "1 2" at bounding box center [482, 353] width 648 height 24
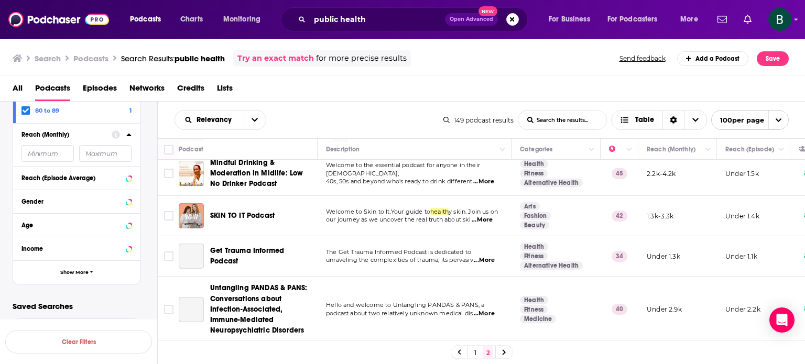
scroll to position [1807, 0]
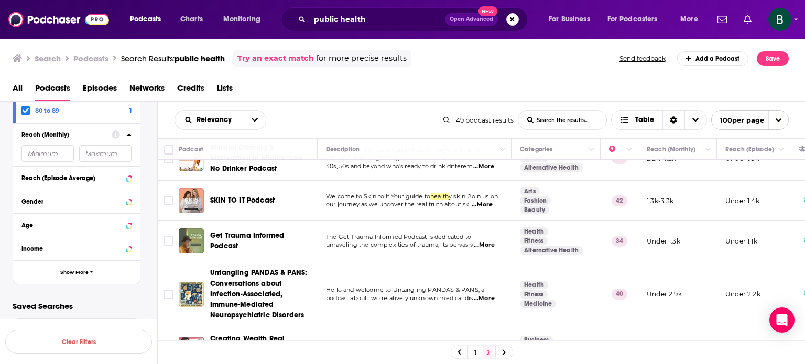
click at [475, 354] on link "1" at bounding box center [475, 352] width 10 height 13
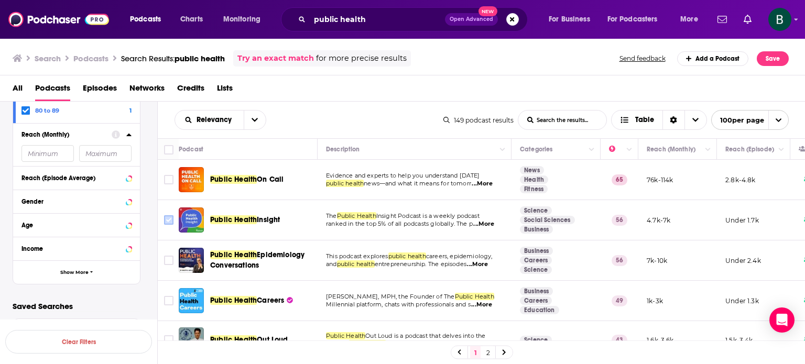
click at [169, 223] on input "Toggle select row" at bounding box center [168, 219] width 9 height 9
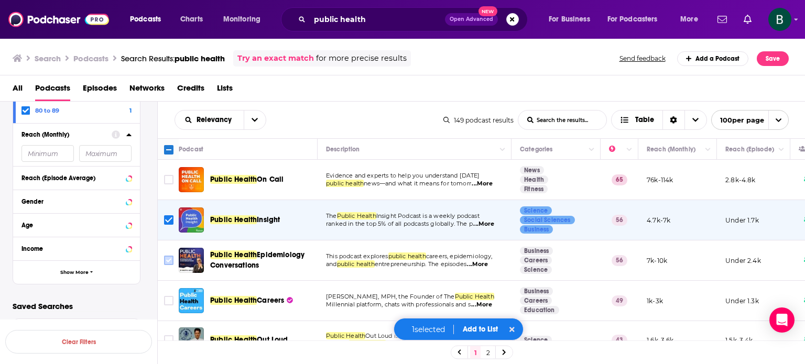
click at [169, 257] on input "Toggle select row" at bounding box center [168, 260] width 9 height 9
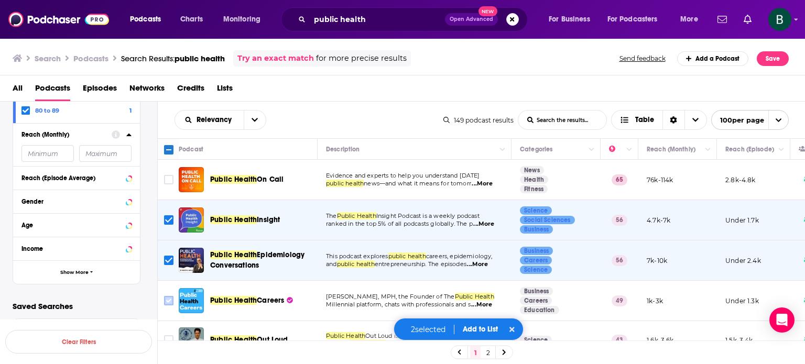
click at [168, 299] on input "Toggle select row" at bounding box center [168, 300] width 9 height 9
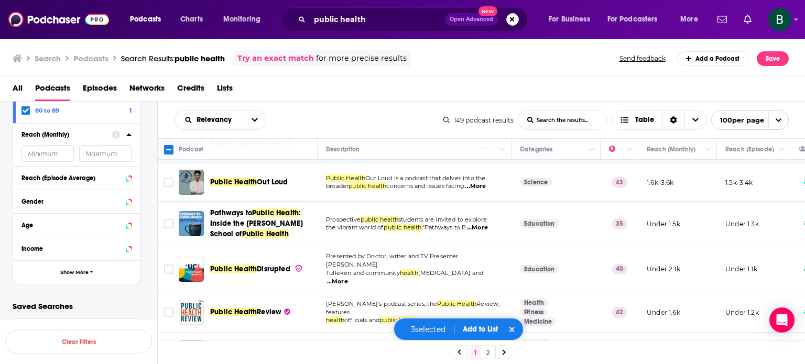
scroll to position [175, 0]
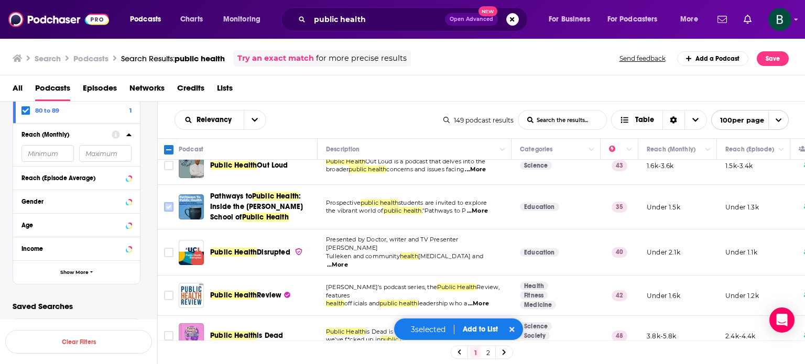
click at [164, 210] on input "Toggle select row" at bounding box center [168, 206] width 9 height 9
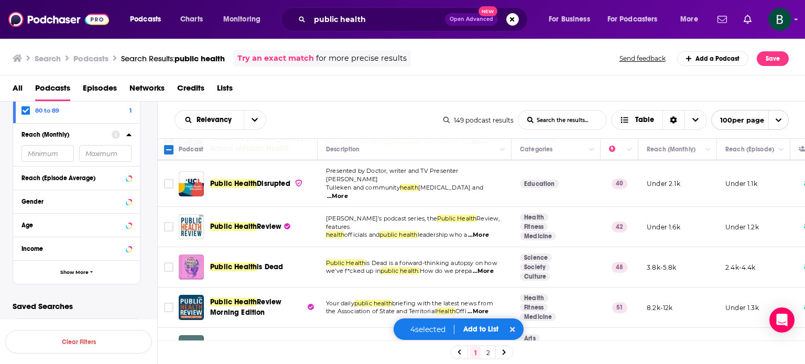
scroll to position [262, 0]
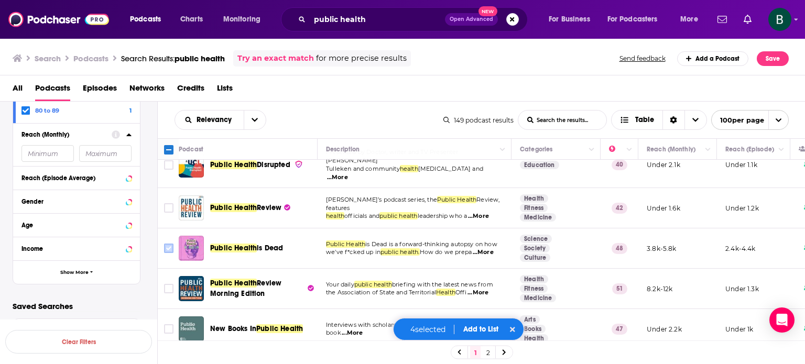
click at [170, 253] on input "Toggle select row" at bounding box center [168, 248] width 9 height 9
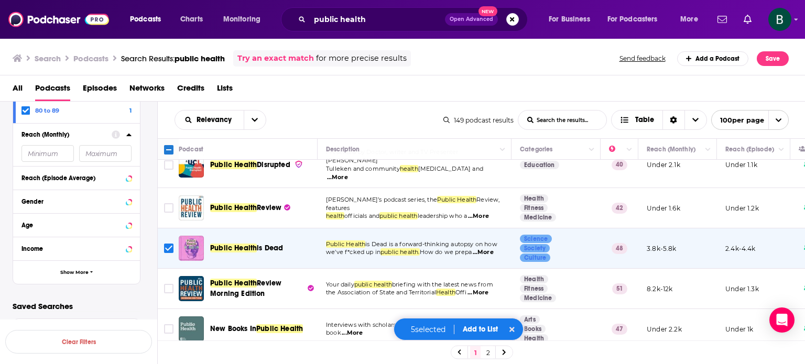
click at [170, 288] on input "Toggle select row" at bounding box center [168, 288] width 9 height 9
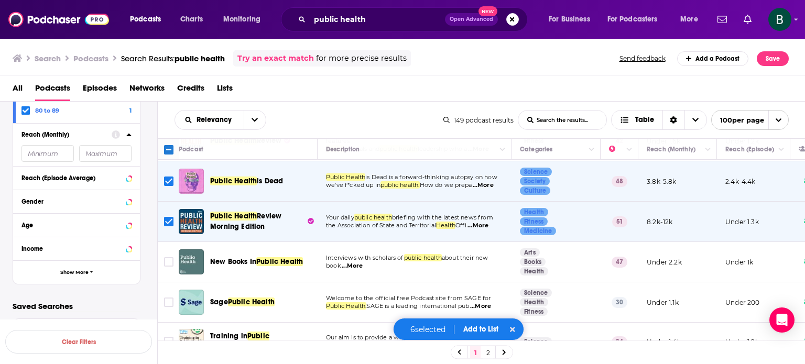
scroll to position [349, 0]
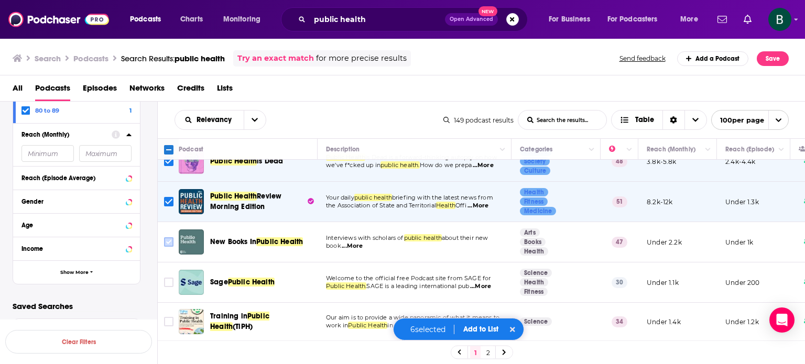
click at [173, 243] on input "Toggle select row" at bounding box center [168, 241] width 9 height 9
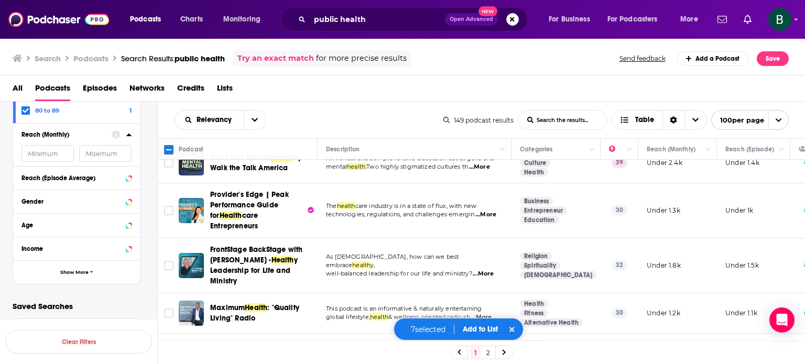
scroll to position [1659, 0]
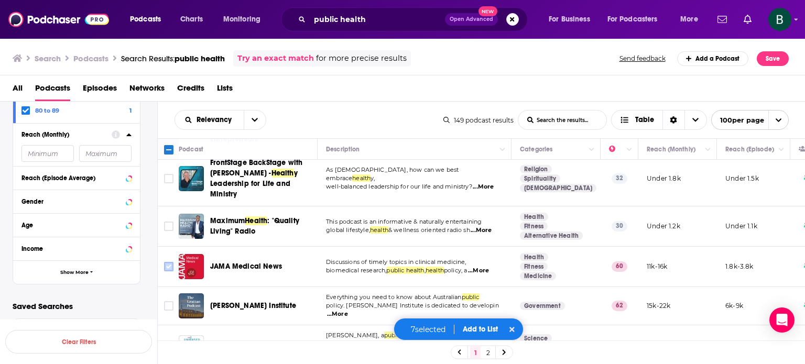
click at [162, 260] on icon "Toggle select row" at bounding box center [168, 266] width 13 height 13
click at [164, 262] on input "Toggle select row" at bounding box center [168, 266] width 9 height 9
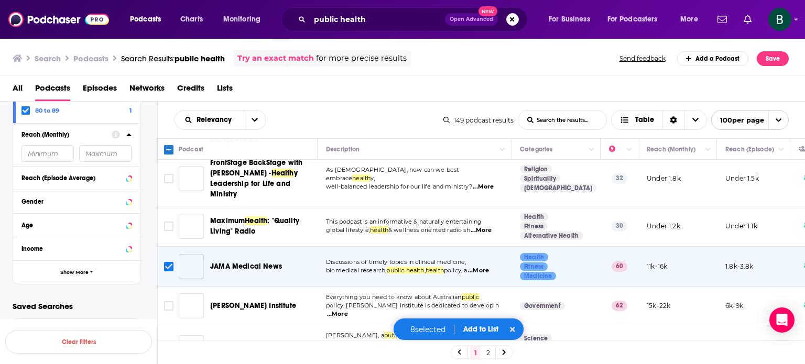
scroll to position [1747, 0]
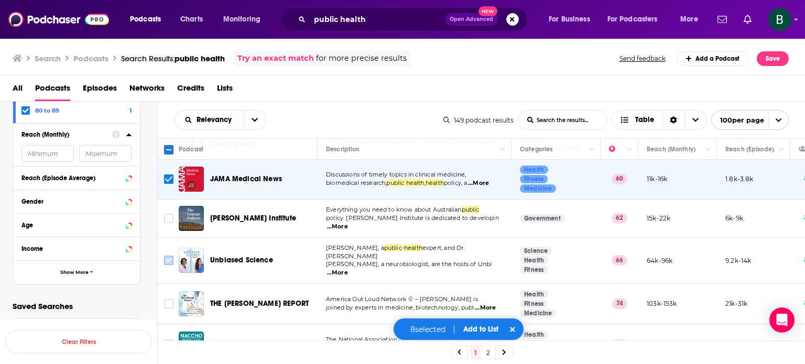
click at [166, 256] on input "Toggle select row" at bounding box center [168, 260] width 9 height 9
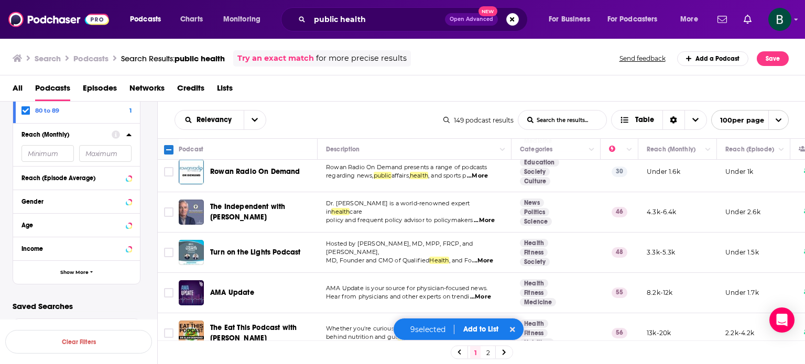
scroll to position [2183, 0]
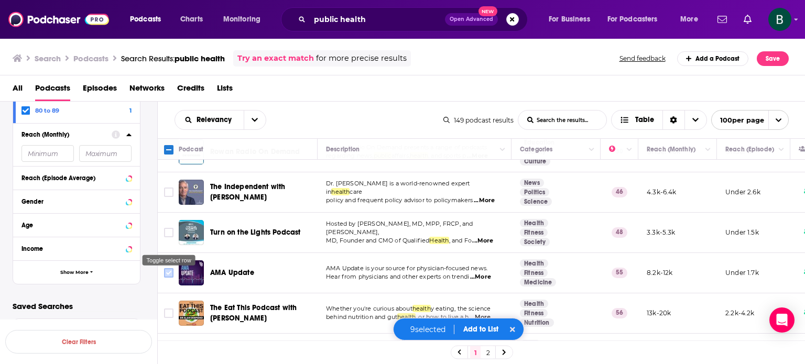
click at [166, 268] on input "Toggle select row" at bounding box center [168, 272] width 9 height 9
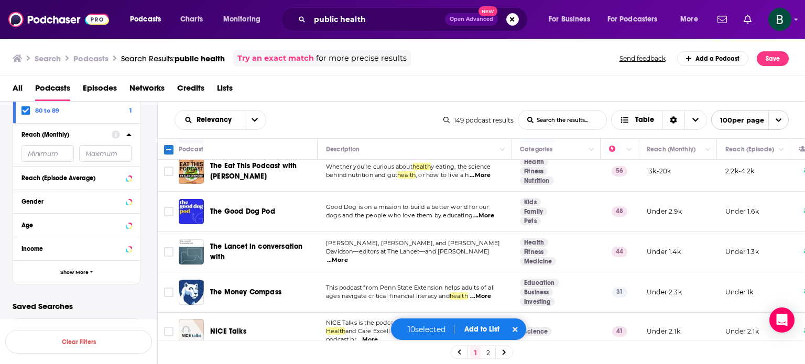
scroll to position [2358, 0]
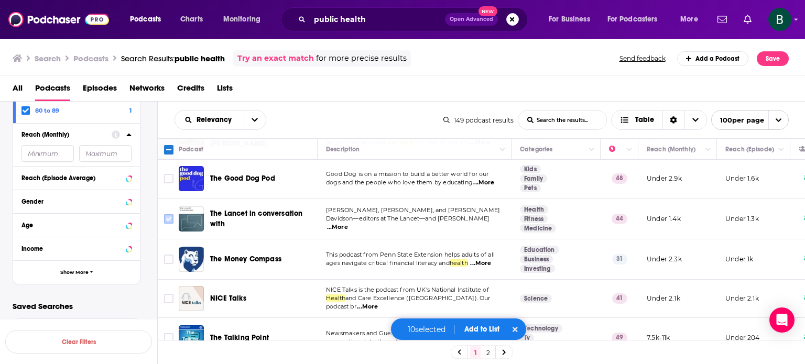
click at [164, 214] on input "Toggle select row" at bounding box center [168, 218] width 9 height 9
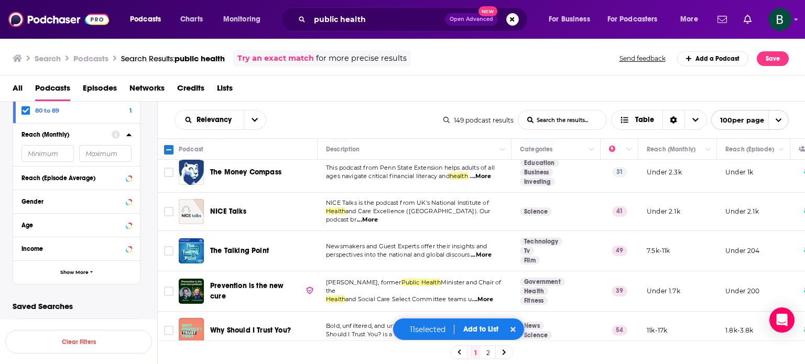
scroll to position [2533, 0]
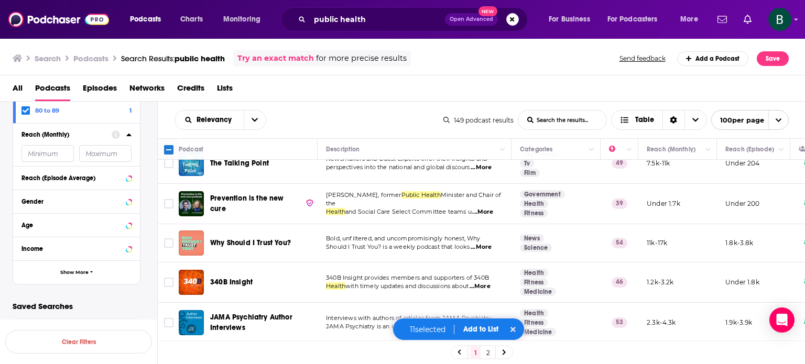
click at [485, 208] on span "...More" at bounding box center [482, 212] width 21 height 8
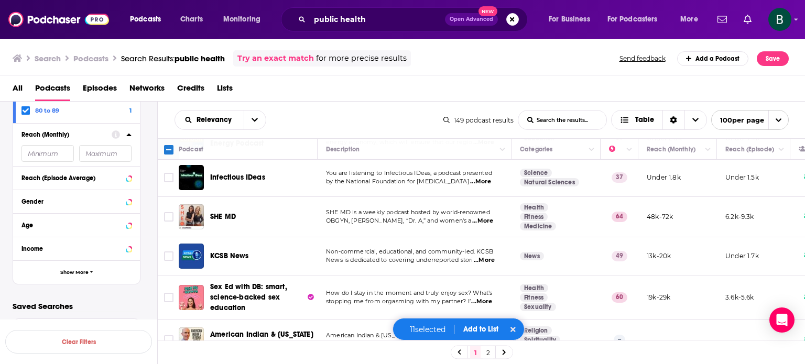
scroll to position [3887, 0]
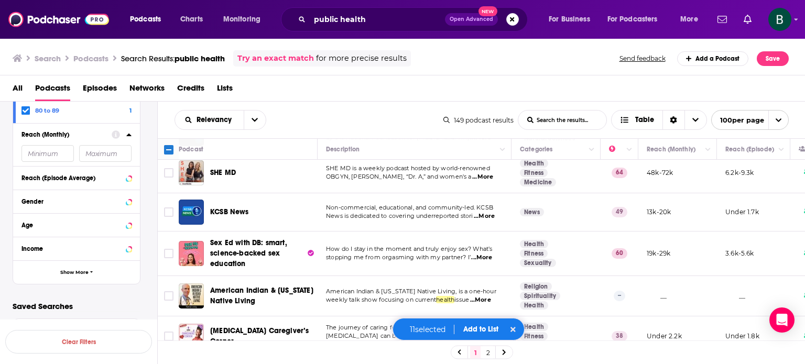
click at [482, 328] on button "Add to List" at bounding box center [481, 329] width 52 height 9
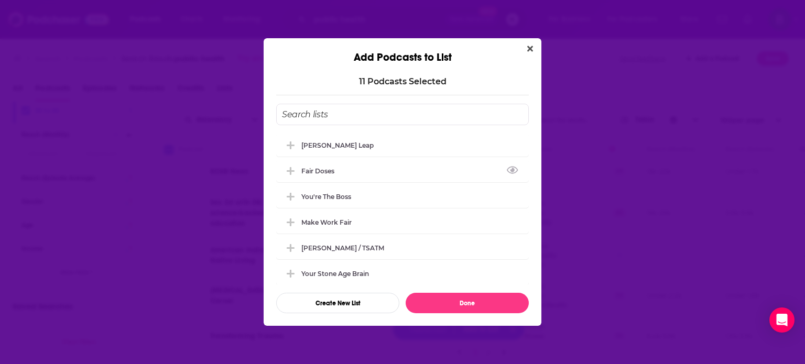
click at [354, 171] on div "Fair Doses" at bounding box center [402, 170] width 253 height 23
click at [295, 168] on span "Add Podcast To List" at bounding box center [291, 171] width 10 height 10
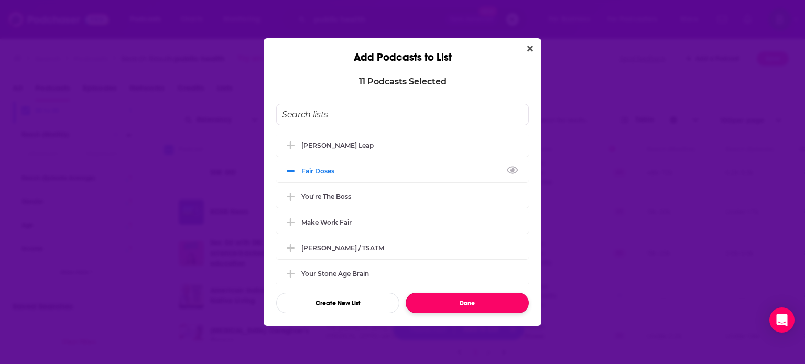
click at [442, 304] on button "Done" at bounding box center [467, 303] width 123 height 20
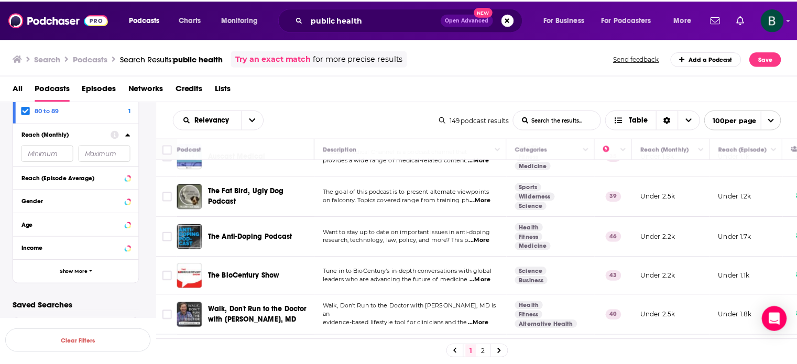
scroll to position [3712, 0]
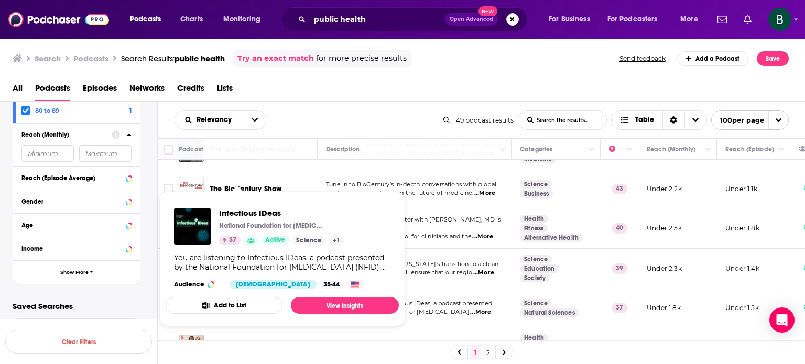
click at [243, 243] on link "Show Podcast Details" at bounding box center [251, 240] width 16 height 8
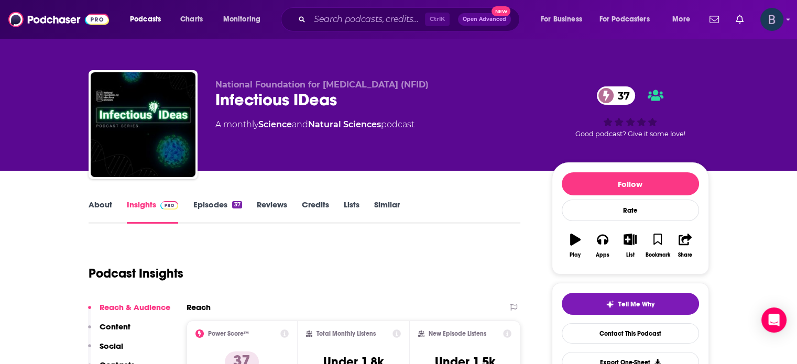
click at [788, 18] on icon "Show profile menu" at bounding box center [788, 19] width 4 height 6
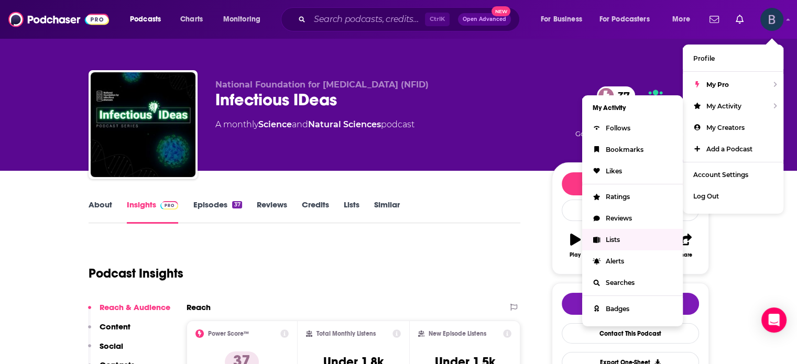
click at [613, 236] on span "Lists" at bounding box center [613, 240] width 14 height 8
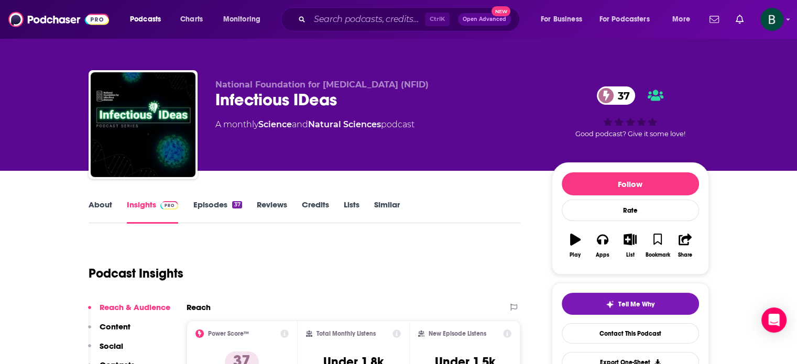
click at [379, 204] on link "Similar" at bounding box center [387, 212] width 26 height 24
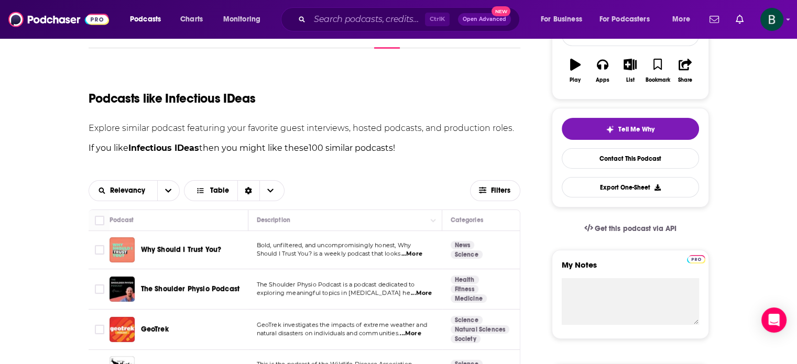
scroll to position [175, 0]
click at [486, 187] on icon "button" at bounding box center [482, 190] width 7 height 7
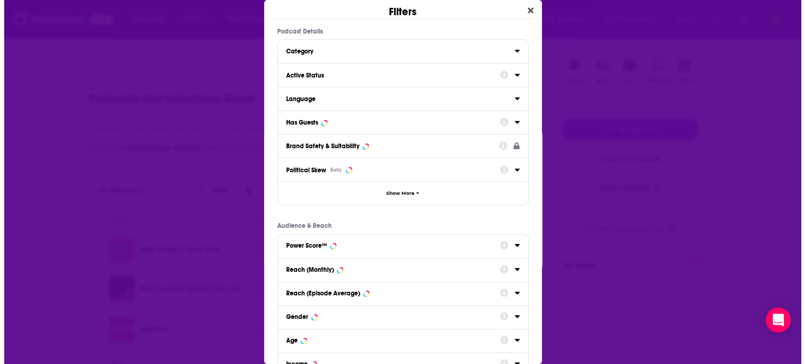
scroll to position [0, 0]
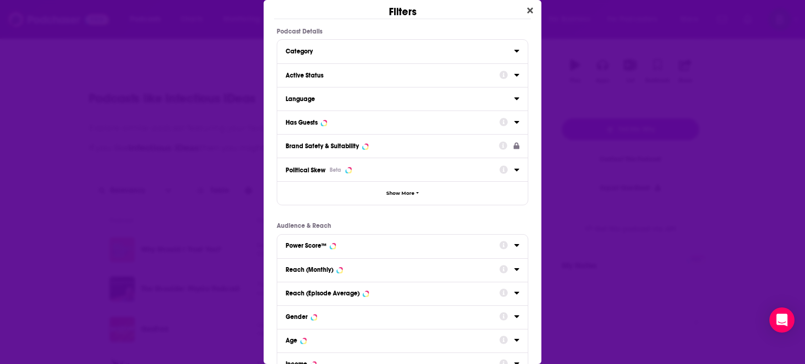
click at [501, 73] on div "Dialog" at bounding box center [509, 74] width 20 height 13
click at [514, 71] on icon "Dialog" at bounding box center [516, 75] width 5 height 8
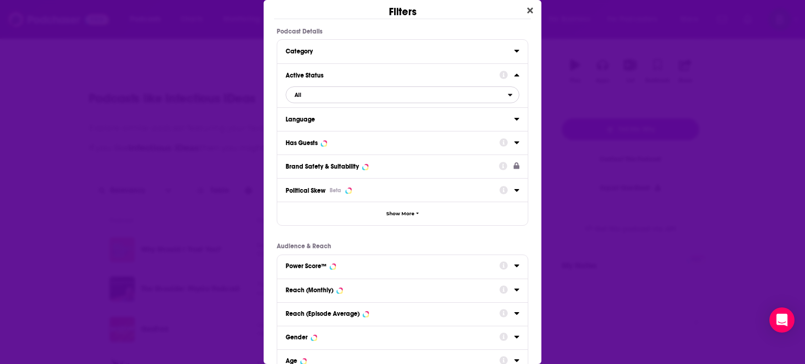
click at [498, 97] on span "All" at bounding box center [397, 95] width 222 height 14
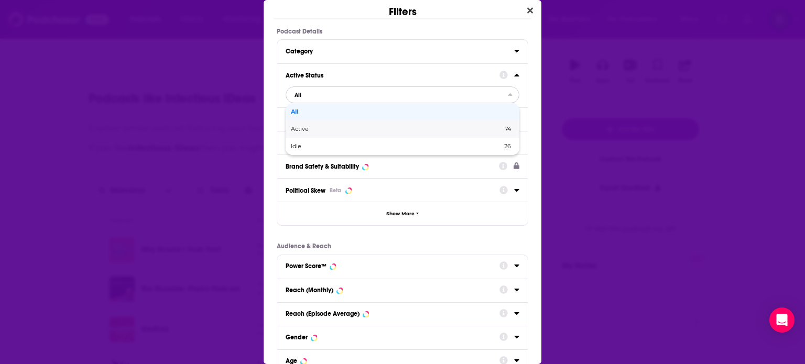
click at [312, 130] on span "Active" at bounding box center [348, 129] width 115 height 6
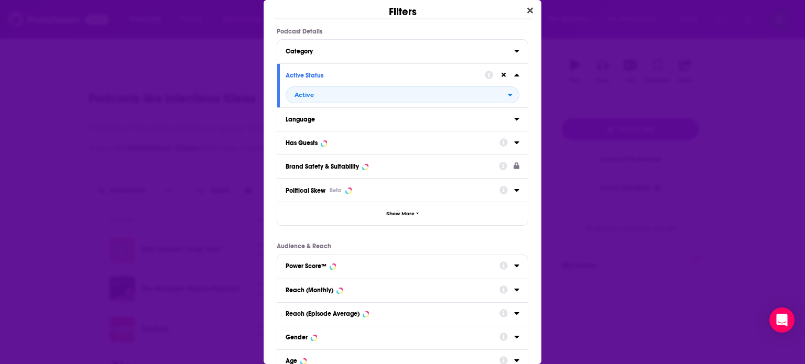
click at [514, 116] on icon "Dialog" at bounding box center [516, 119] width 5 height 8
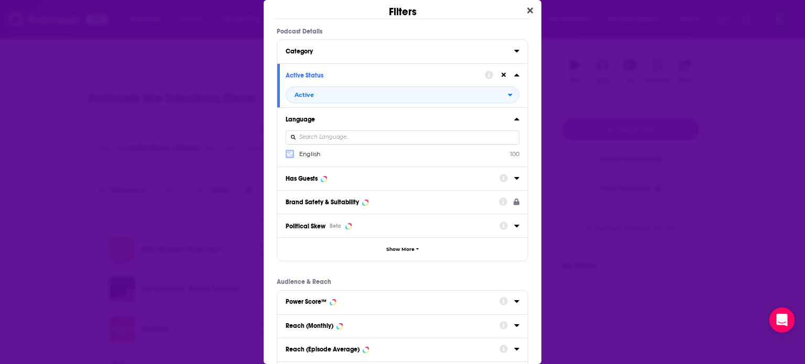
click at [289, 151] on span "Dialog" at bounding box center [290, 154] width 6 height 6
click at [514, 180] on icon "Dialog" at bounding box center [516, 178] width 5 height 8
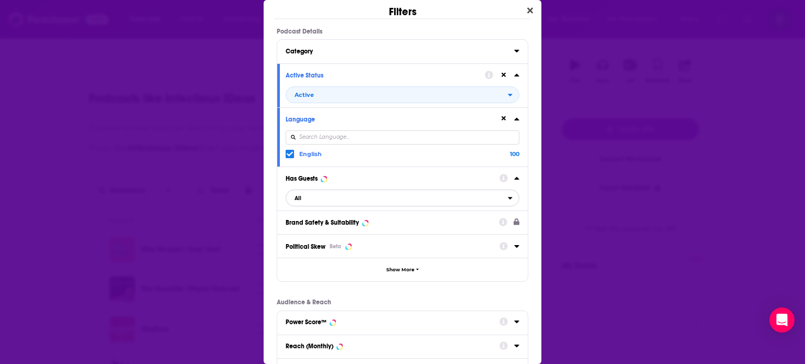
click at [508, 197] on icon "open menu" at bounding box center [510, 197] width 5 height 7
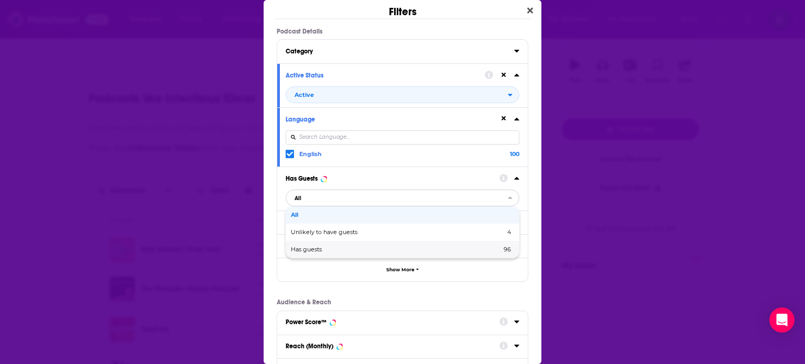
click at [310, 252] on span "Has guests" at bounding box center [351, 250] width 121 height 6
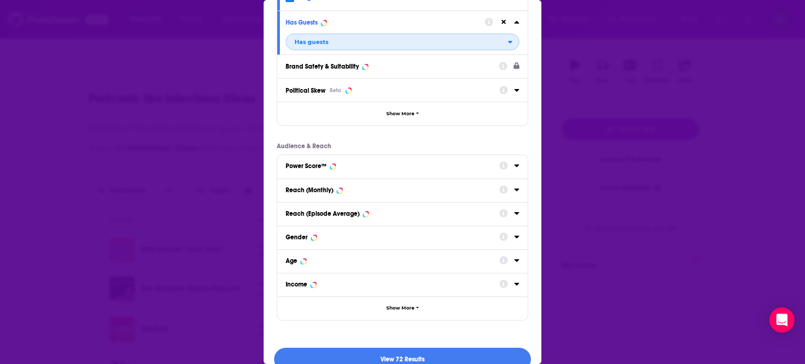
scroll to position [173, 0]
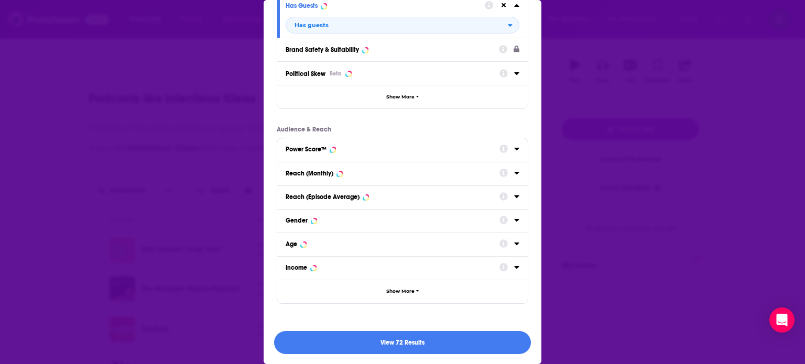
click at [514, 150] on icon "Dialog" at bounding box center [516, 149] width 5 height 8
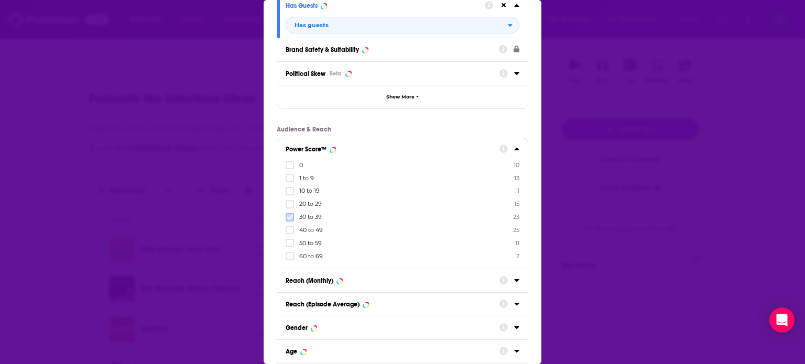
click at [291, 215] on icon "Dialog" at bounding box center [290, 217] width 6 height 5
click at [291, 231] on icon "Dialog" at bounding box center [290, 230] width 6 height 6
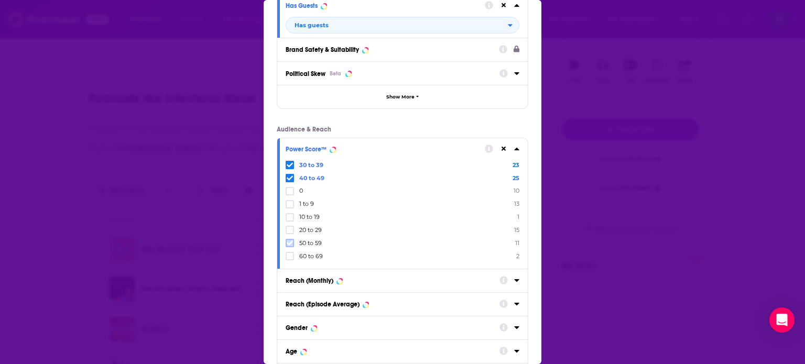
click at [291, 241] on icon "Dialog" at bounding box center [290, 243] width 6 height 5
click at [288, 257] on icon "Dialog" at bounding box center [290, 256] width 6 height 5
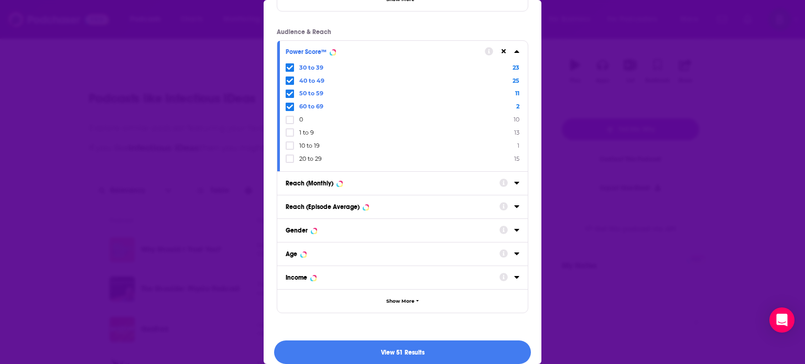
scroll to position [280, 0]
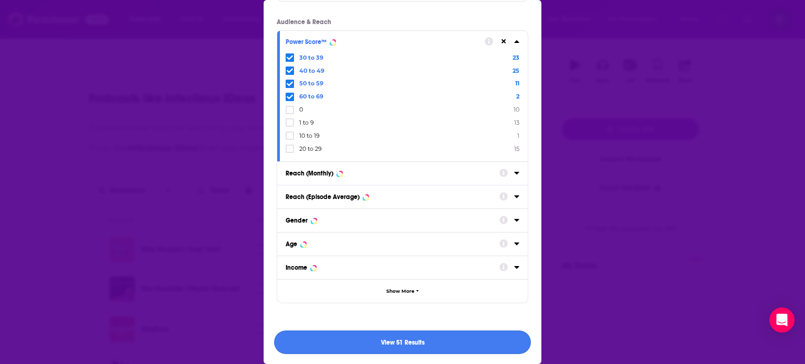
click at [379, 341] on button "View 51 Results" at bounding box center [402, 343] width 257 height 24
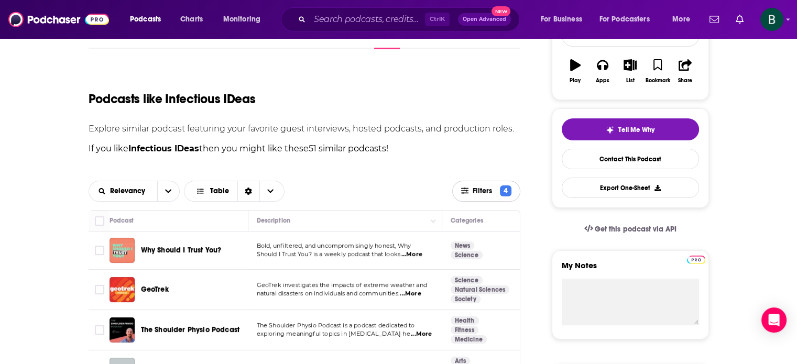
scroll to position [262, 0]
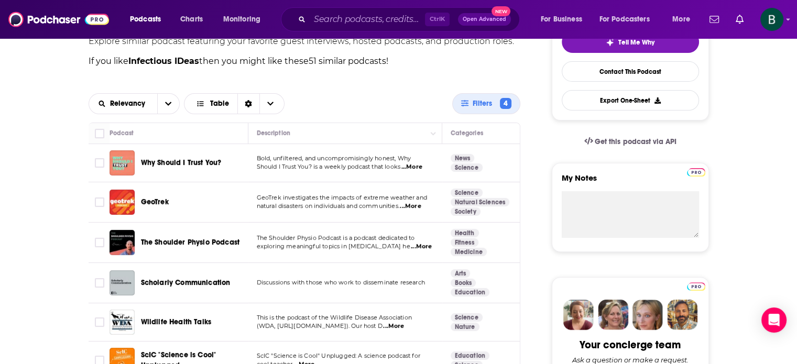
click at [419, 163] on span "...More" at bounding box center [411, 167] width 21 height 8
click at [97, 161] on input "Toggle select row" at bounding box center [99, 162] width 9 height 9
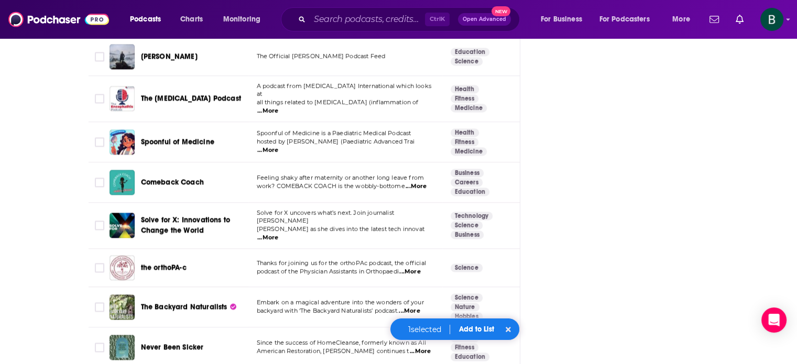
scroll to position [2062, 0]
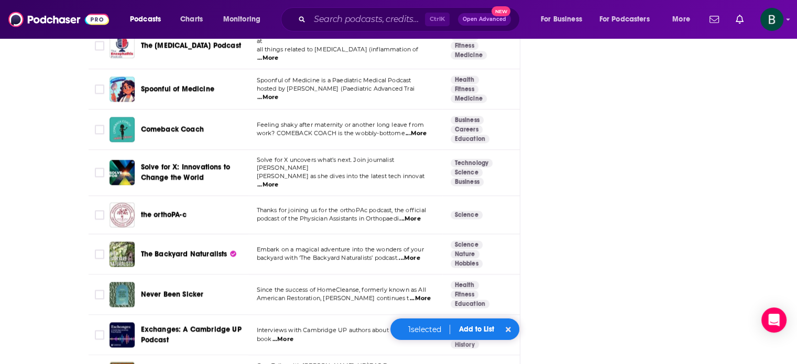
click at [465, 326] on button "Add to List" at bounding box center [477, 329] width 52 height 9
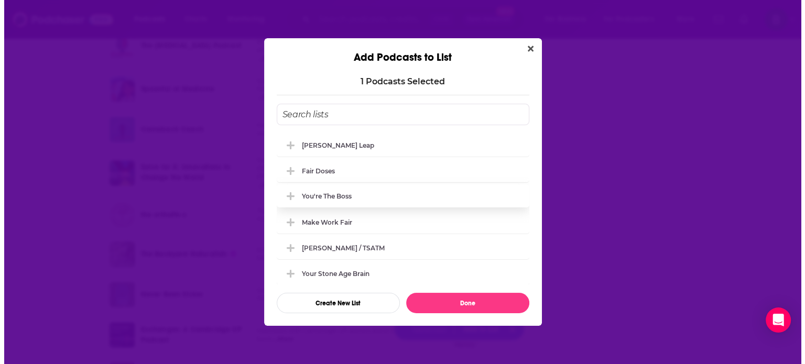
scroll to position [0, 0]
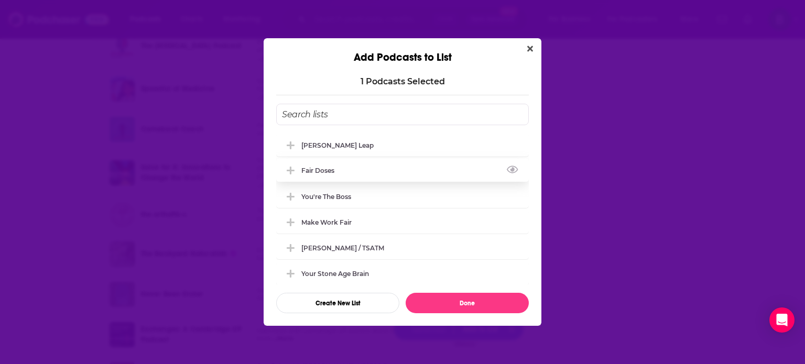
click at [291, 168] on icon "Add Podcast To List" at bounding box center [291, 171] width 8 height 8
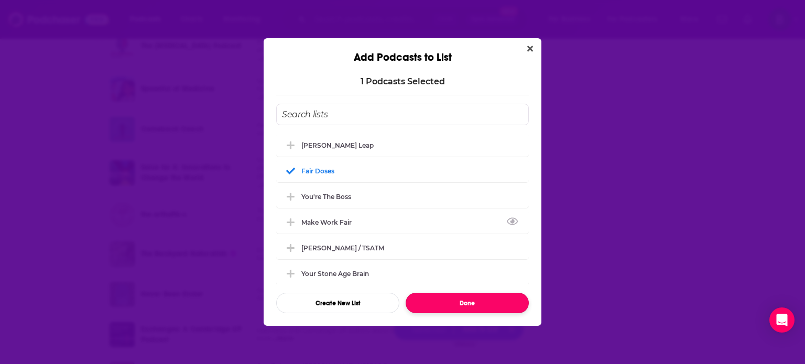
click at [486, 300] on button "Done" at bounding box center [467, 303] width 123 height 20
checkbox input "false"
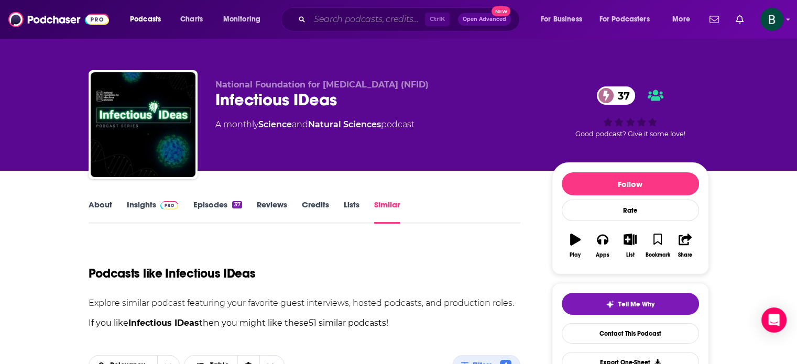
click at [314, 23] on input "Search podcasts, credits, & more..." at bounding box center [367, 19] width 115 height 17
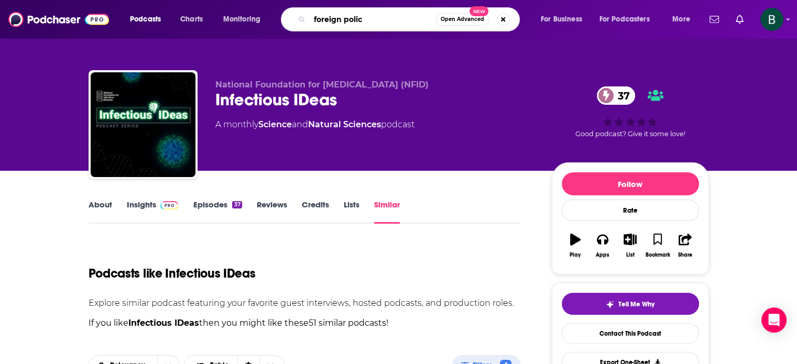
type input "foreign policy"
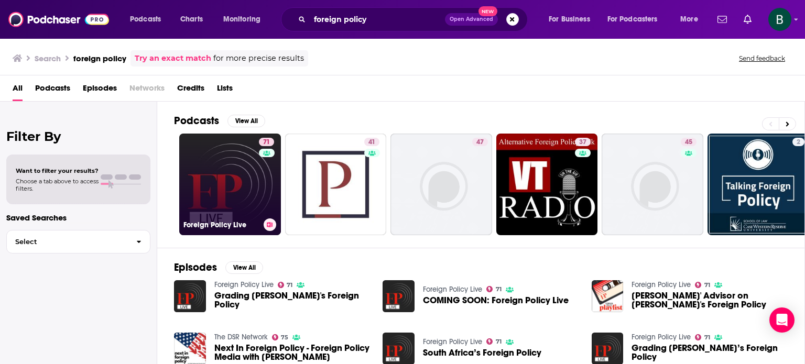
click at [200, 181] on link "71 Foreign Policy Live" at bounding box center [230, 185] width 102 height 102
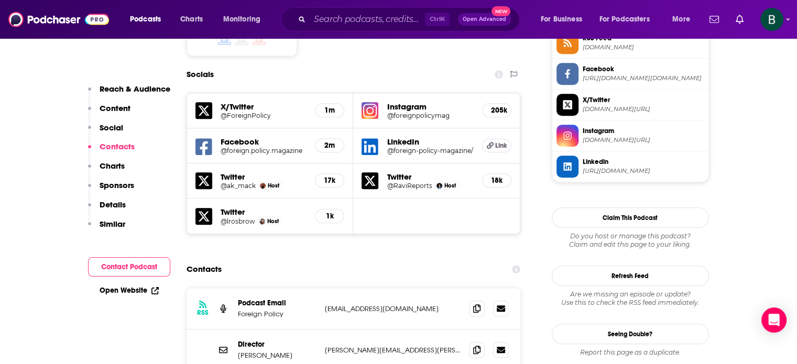
scroll to position [873, 0]
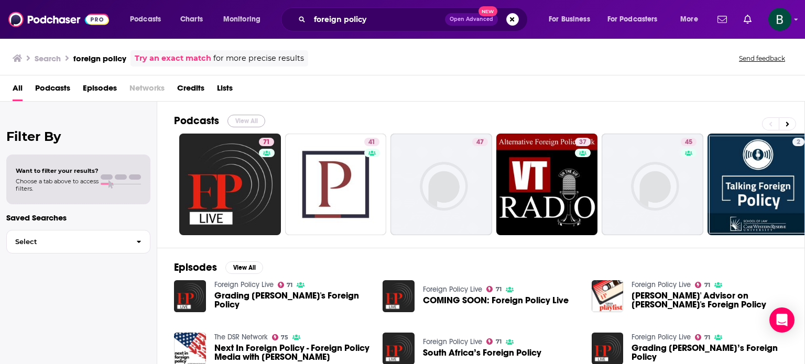
click at [249, 121] on button "View All" at bounding box center [246, 121] width 38 height 13
